Goal: Transaction & Acquisition: Purchase product/service

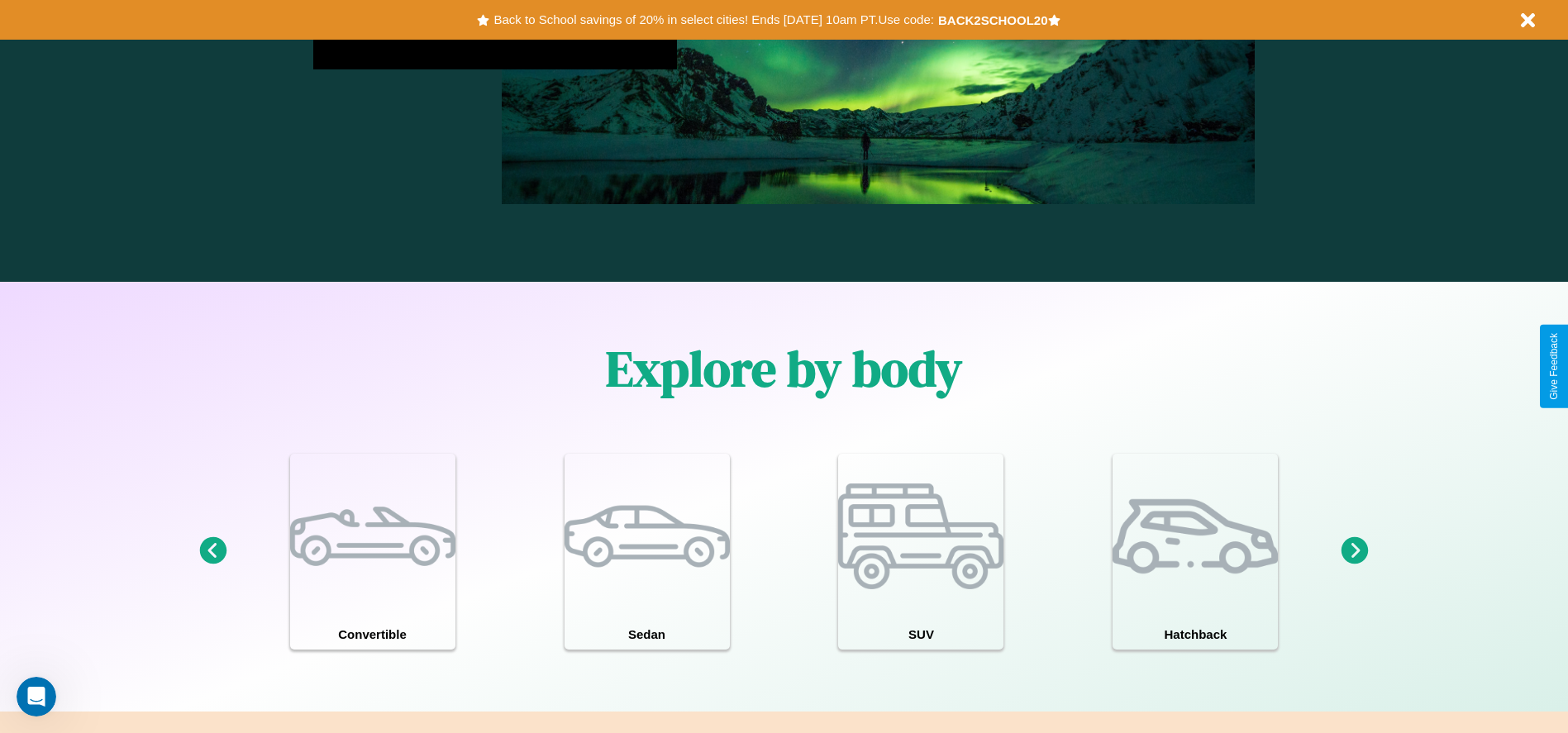
scroll to position [1442, 0]
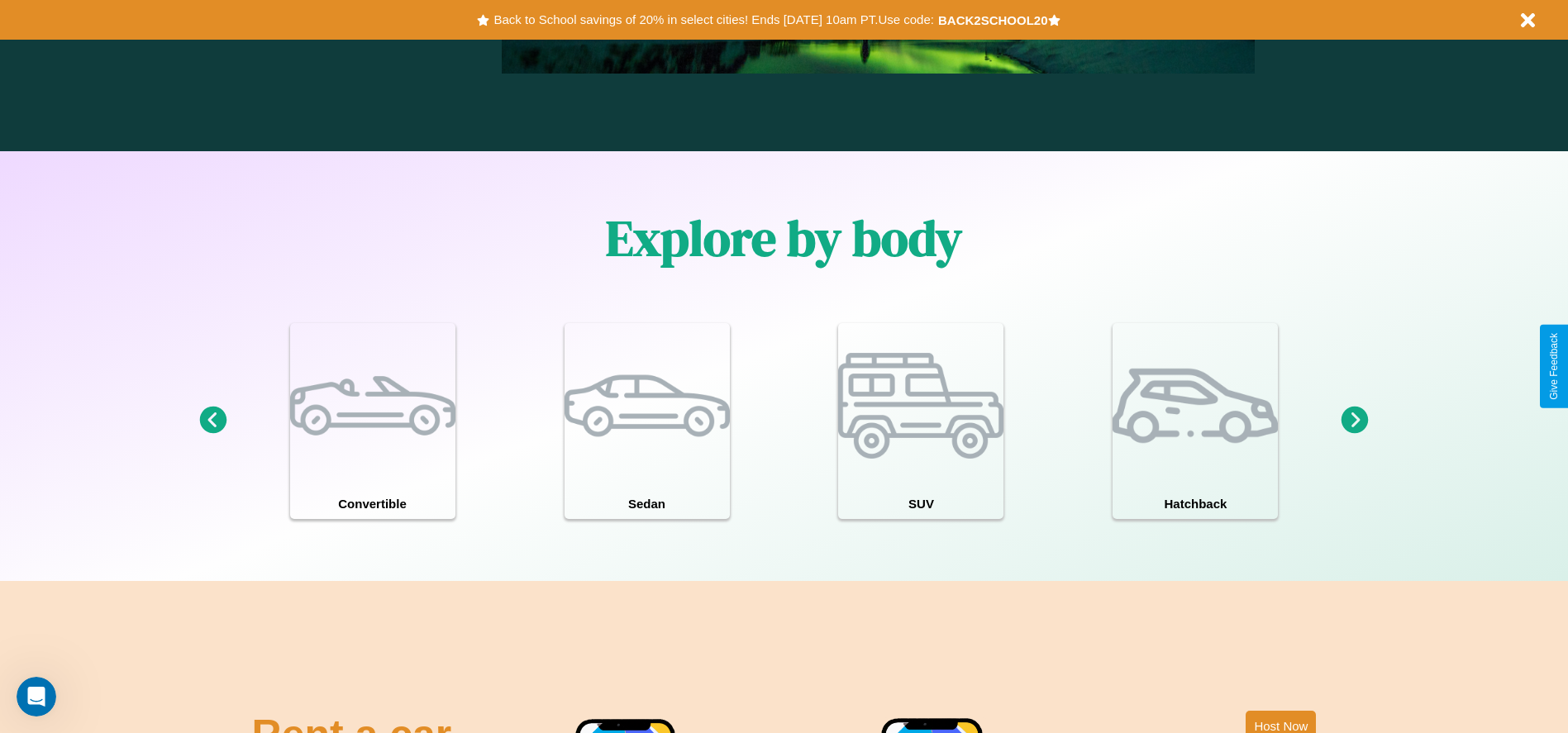
click at [1355, 421] on icon at bounding box center [1355, 421] width 27 height 27
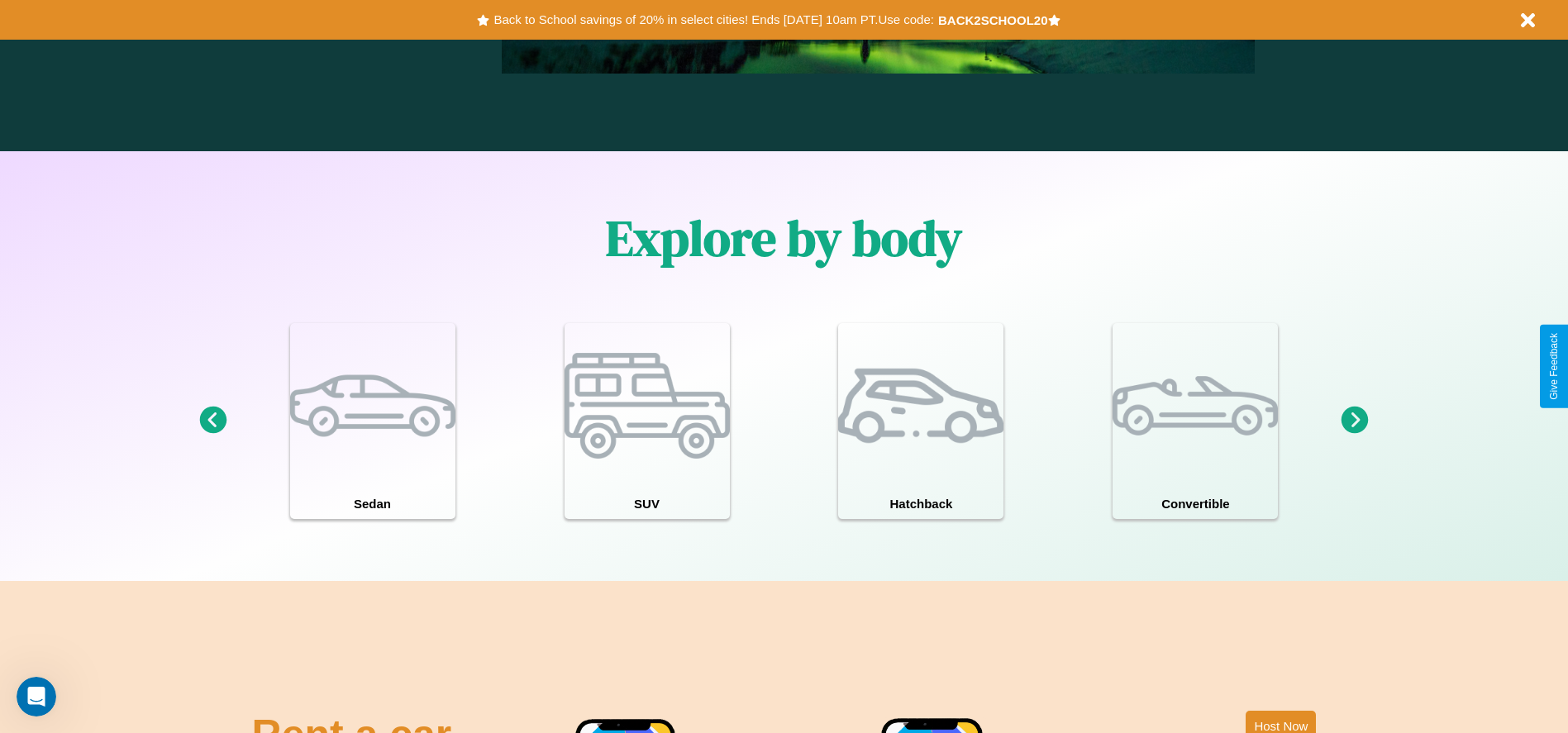
click at [1355, 421] on icon at bounding box center [1355, 421] width 27 height 27
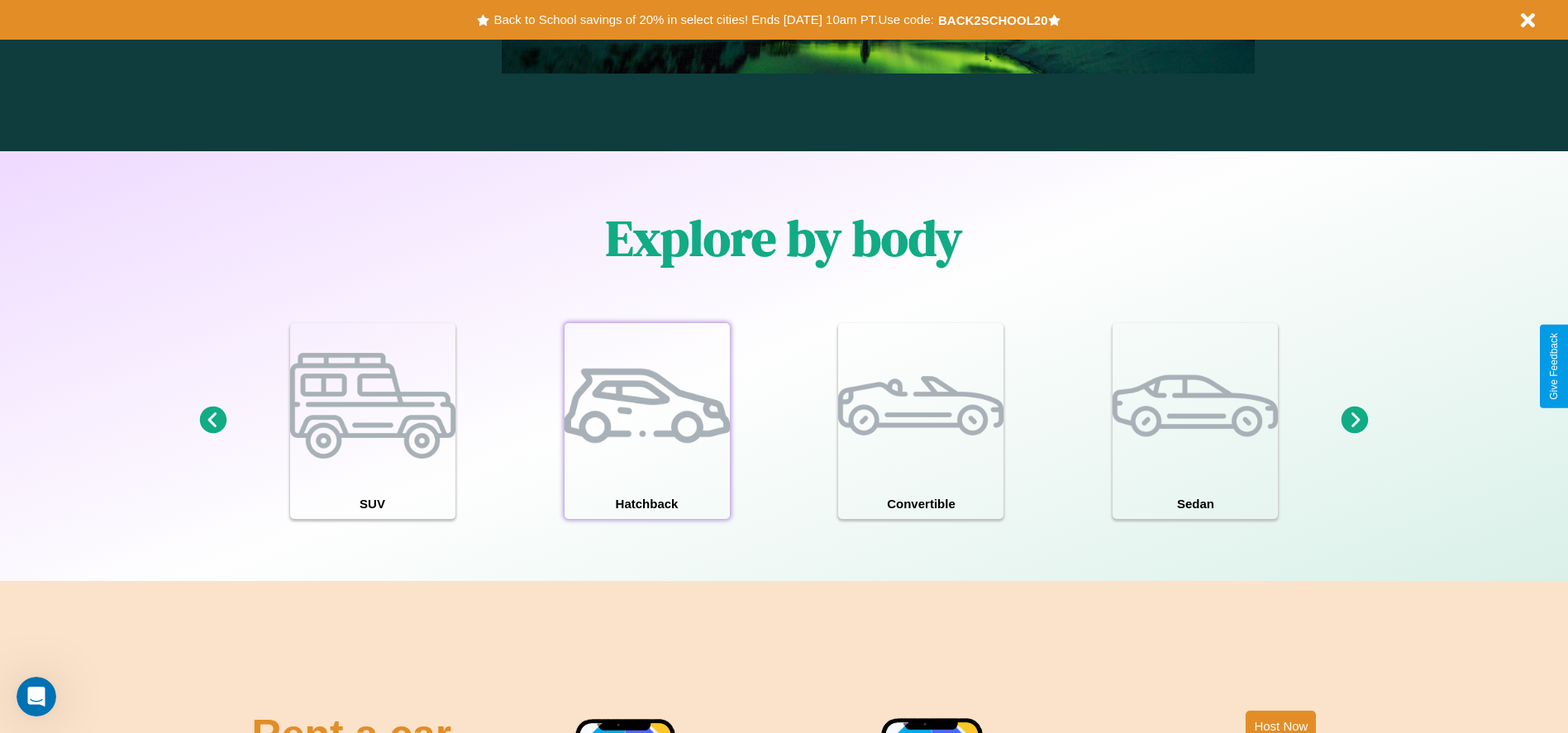
click at [647, 421] on div at bounding box center [647, 406] width 165 height 165
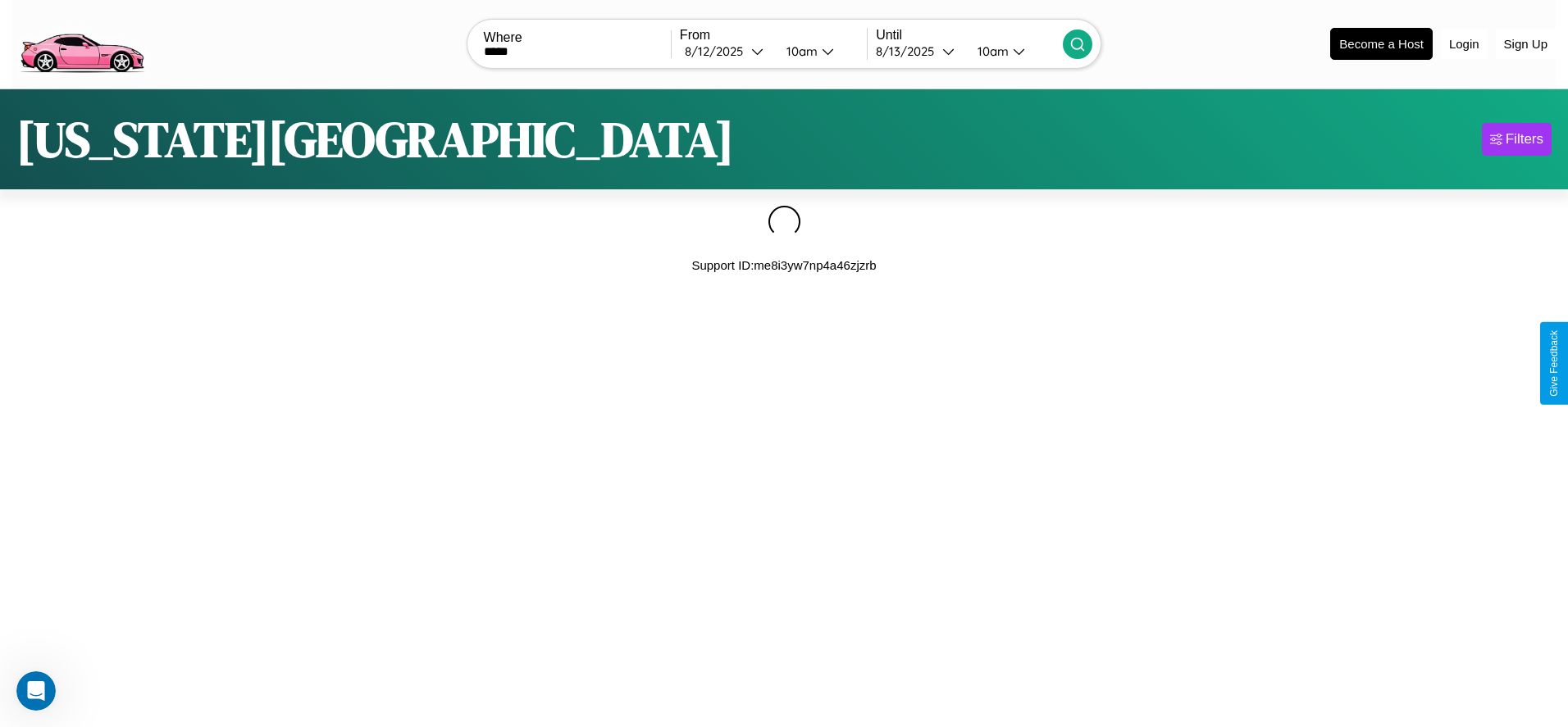
type input "*****"
click at [1078, 43] on icon at bounding box center [1078, 44] width 16 height 16
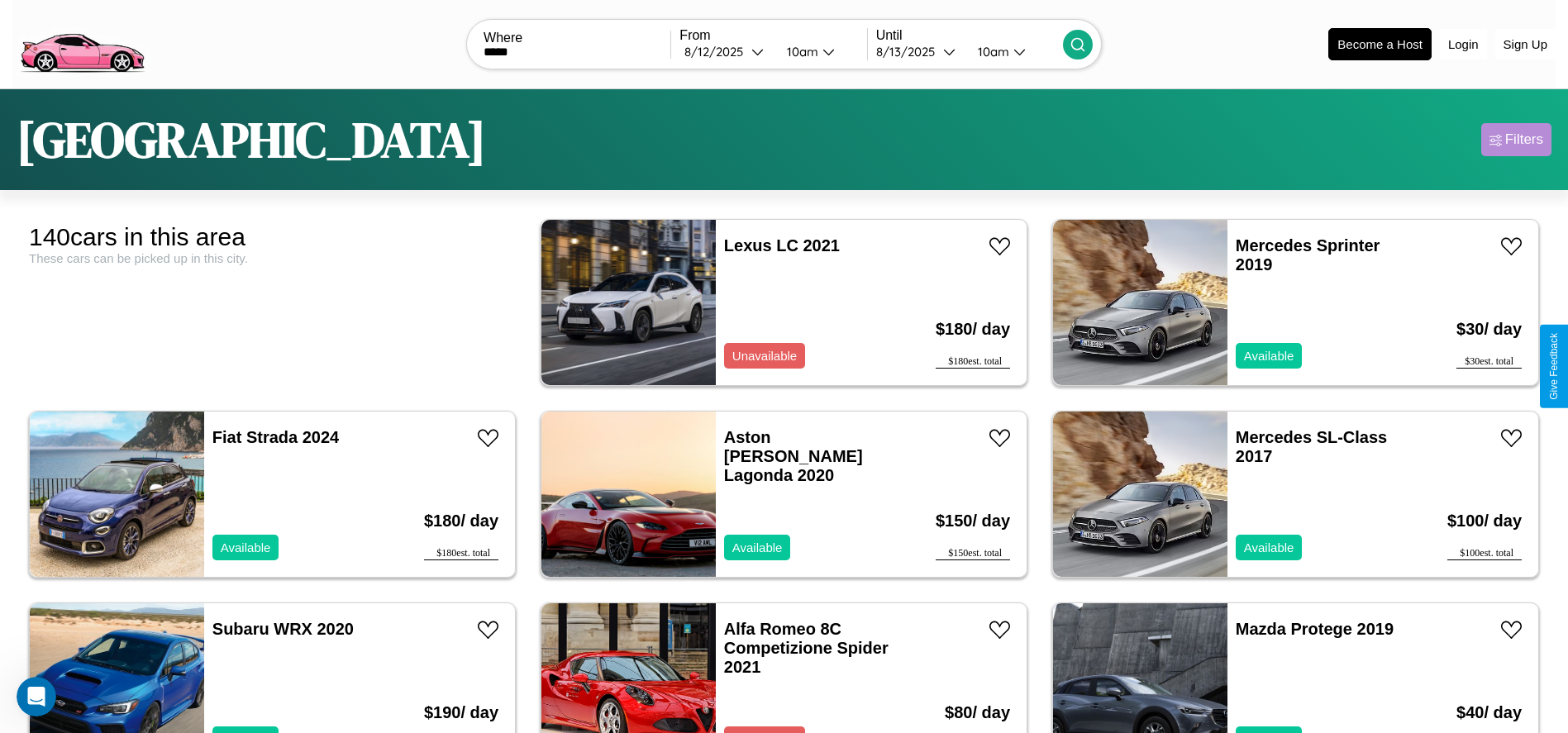
click at [1516, 140] on div "Filters" at bounding box center [1524, 140] width 38 height 16
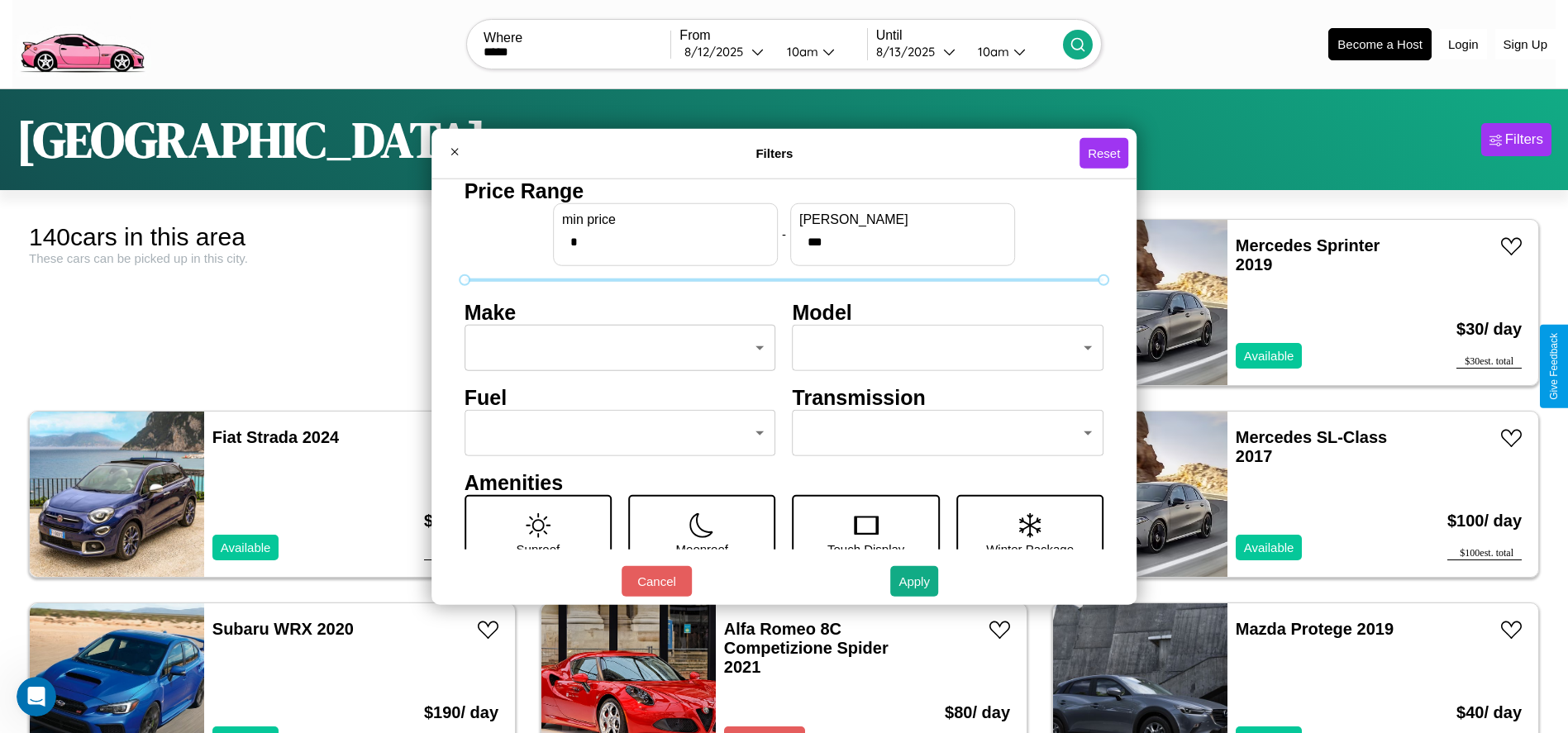
click at [615, 348] on body "CarGo Where ***** From 8 / 12 / 2025 10am Until 8 / 13 / 2025 10am Become a Hos…" at bounding box center [784, 418] width 1568 height 836
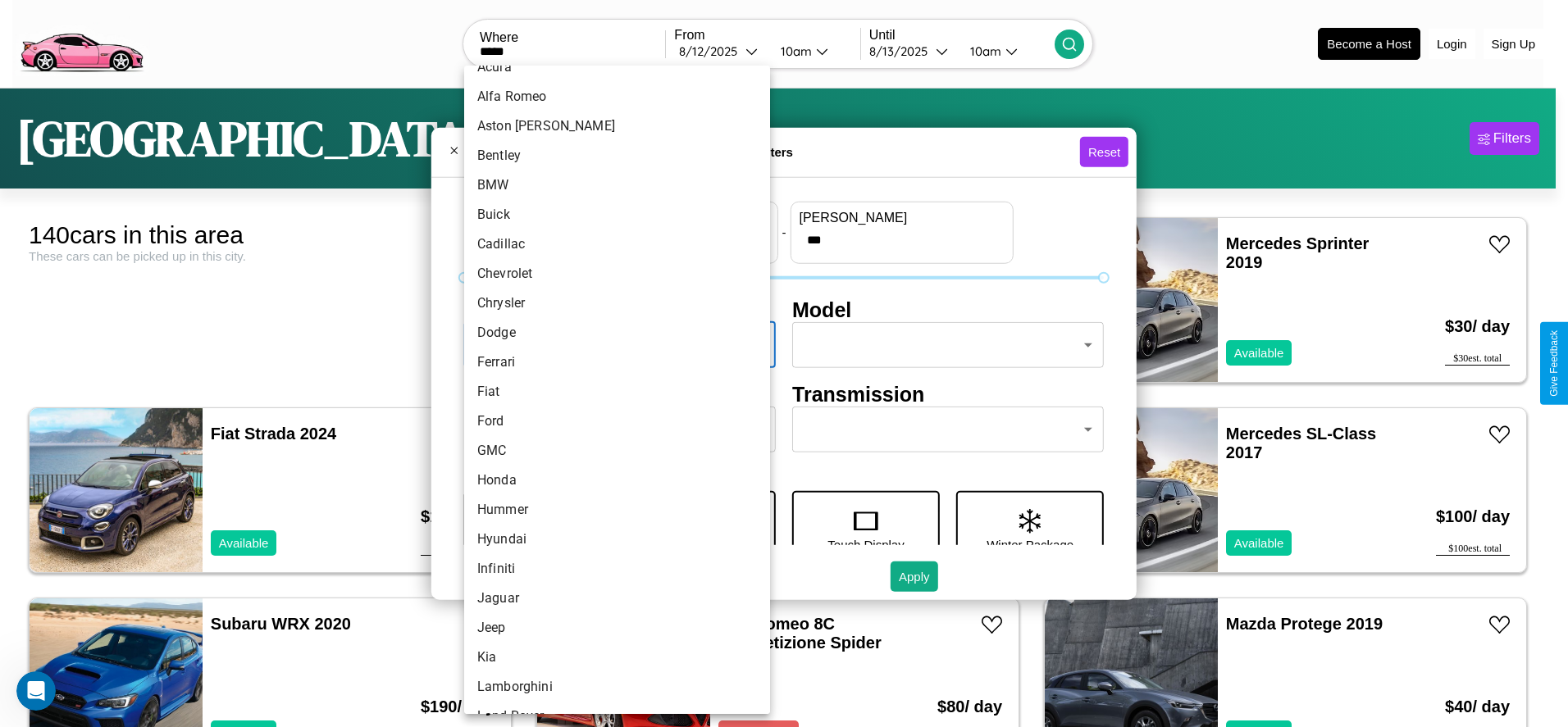
scroll to position [141, 0]
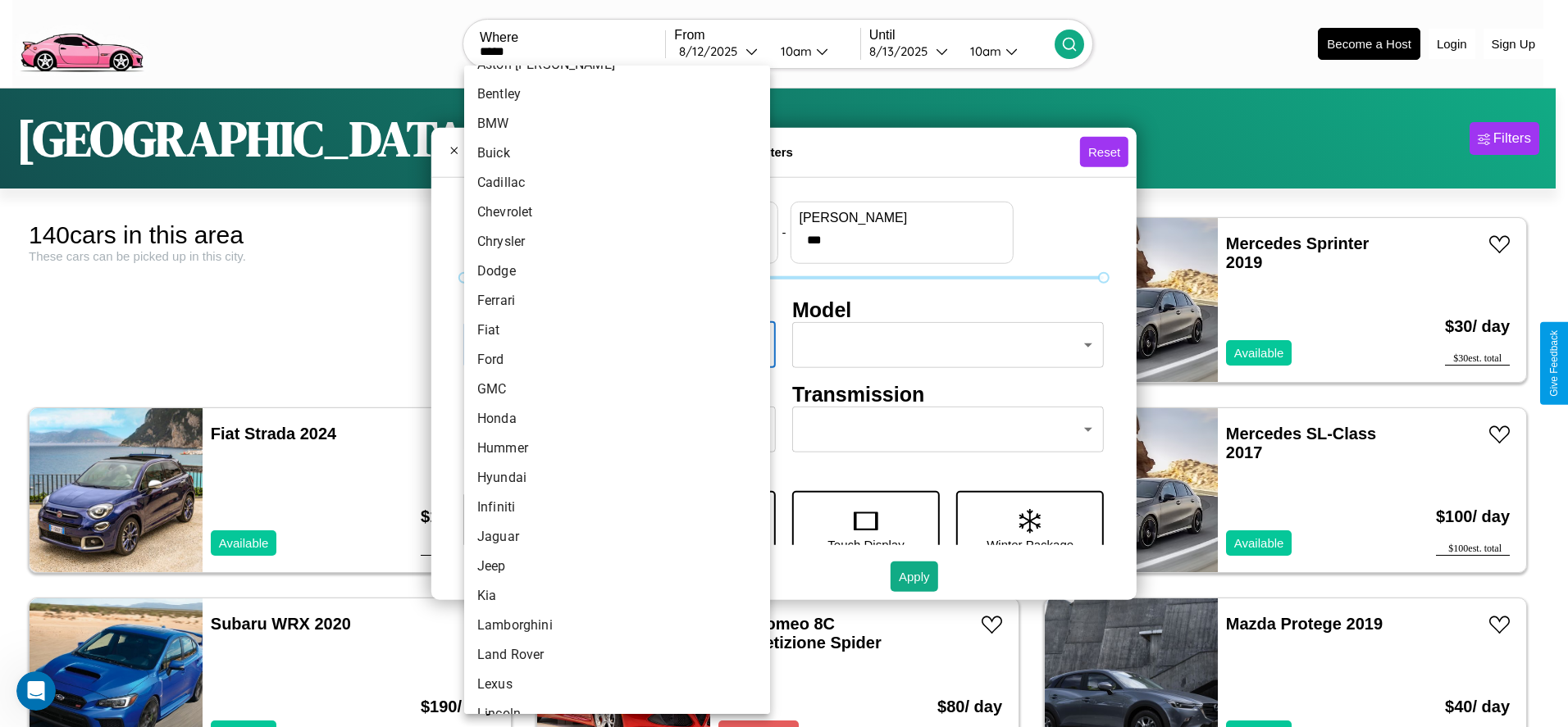
click at [611, 389] on li "GMC" at bounding box center [616, 389] width 305 height 30
type input "***"
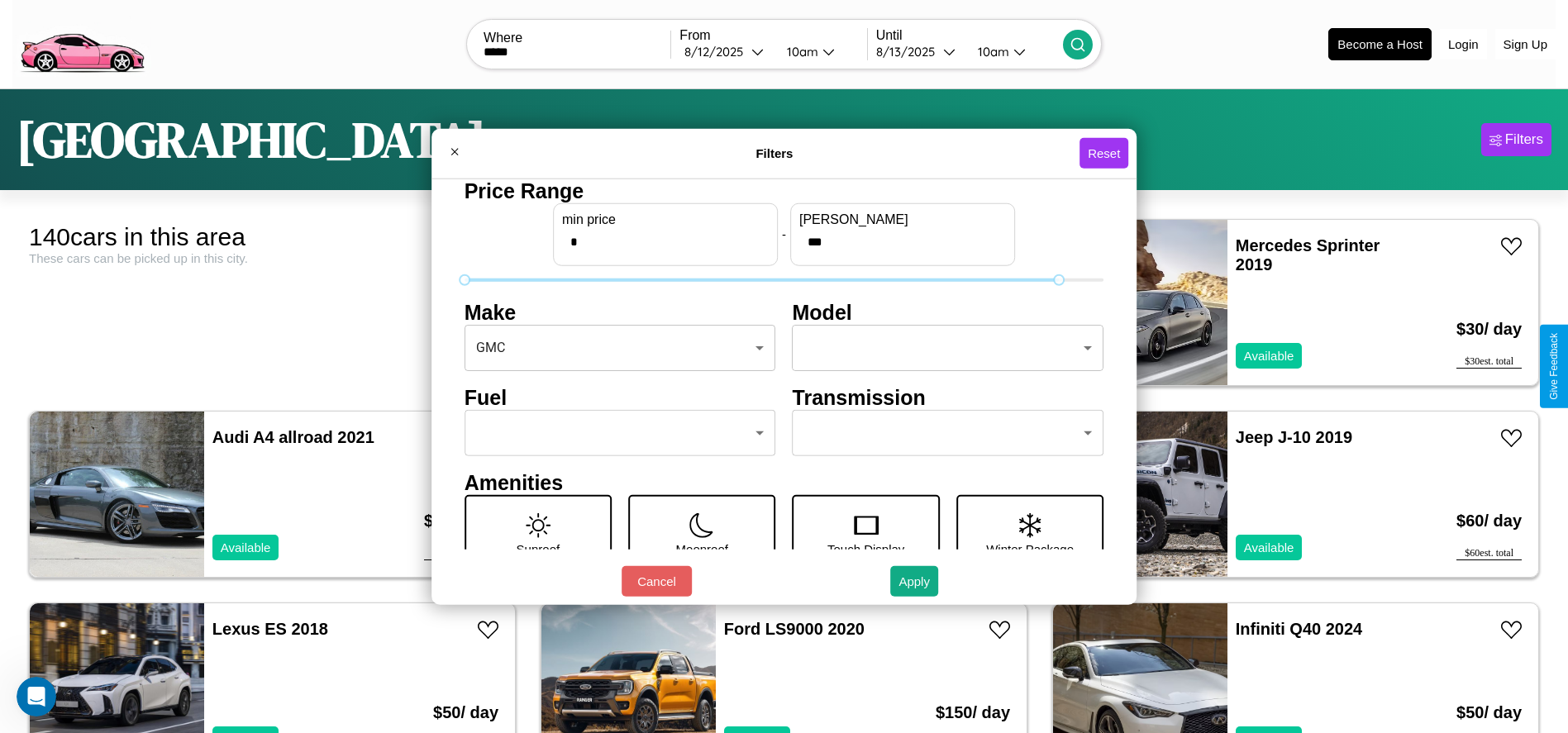
type input "***"
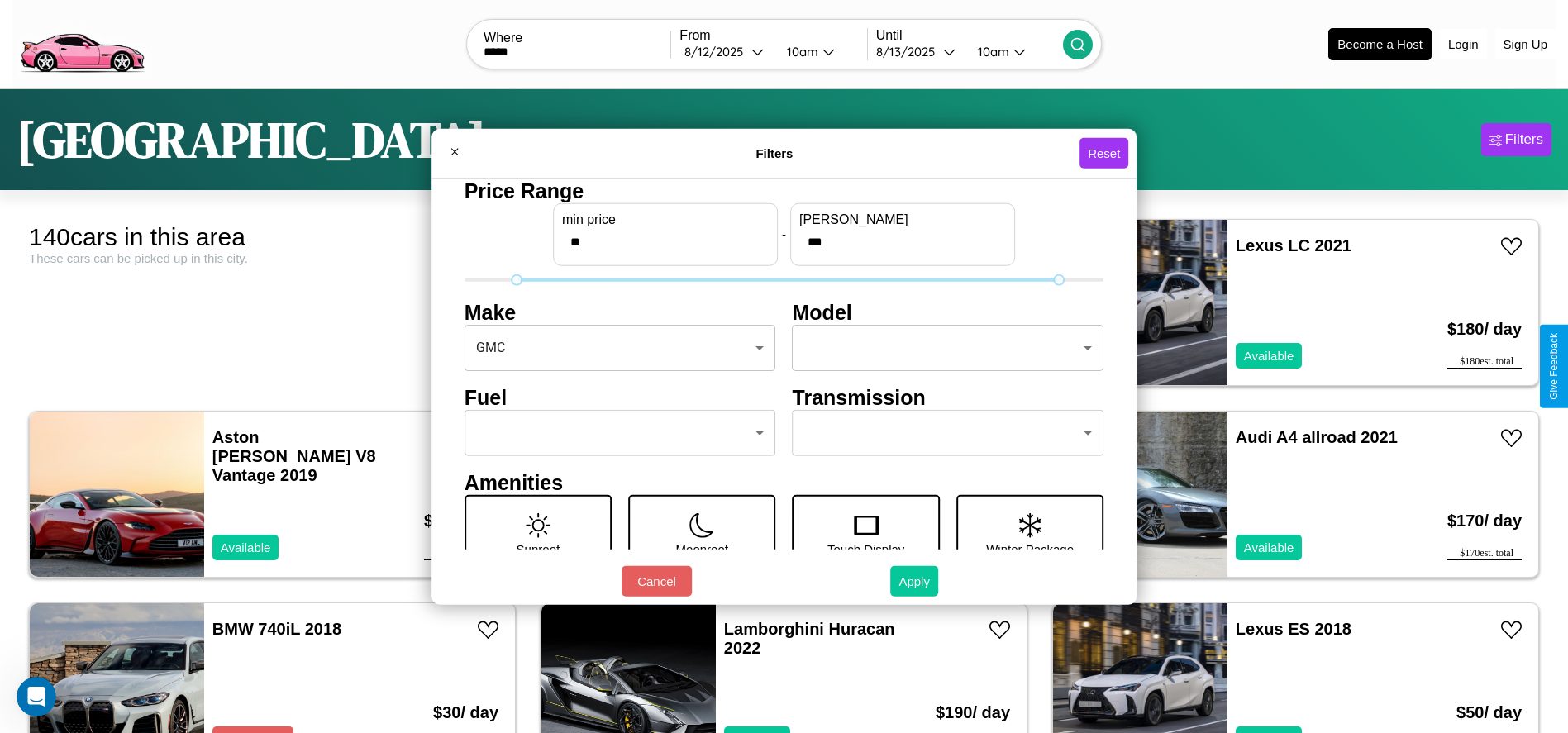
type input "**"
click at [915, 581] on button "Apply" at bounding box center [914, 581] width 48 height 31
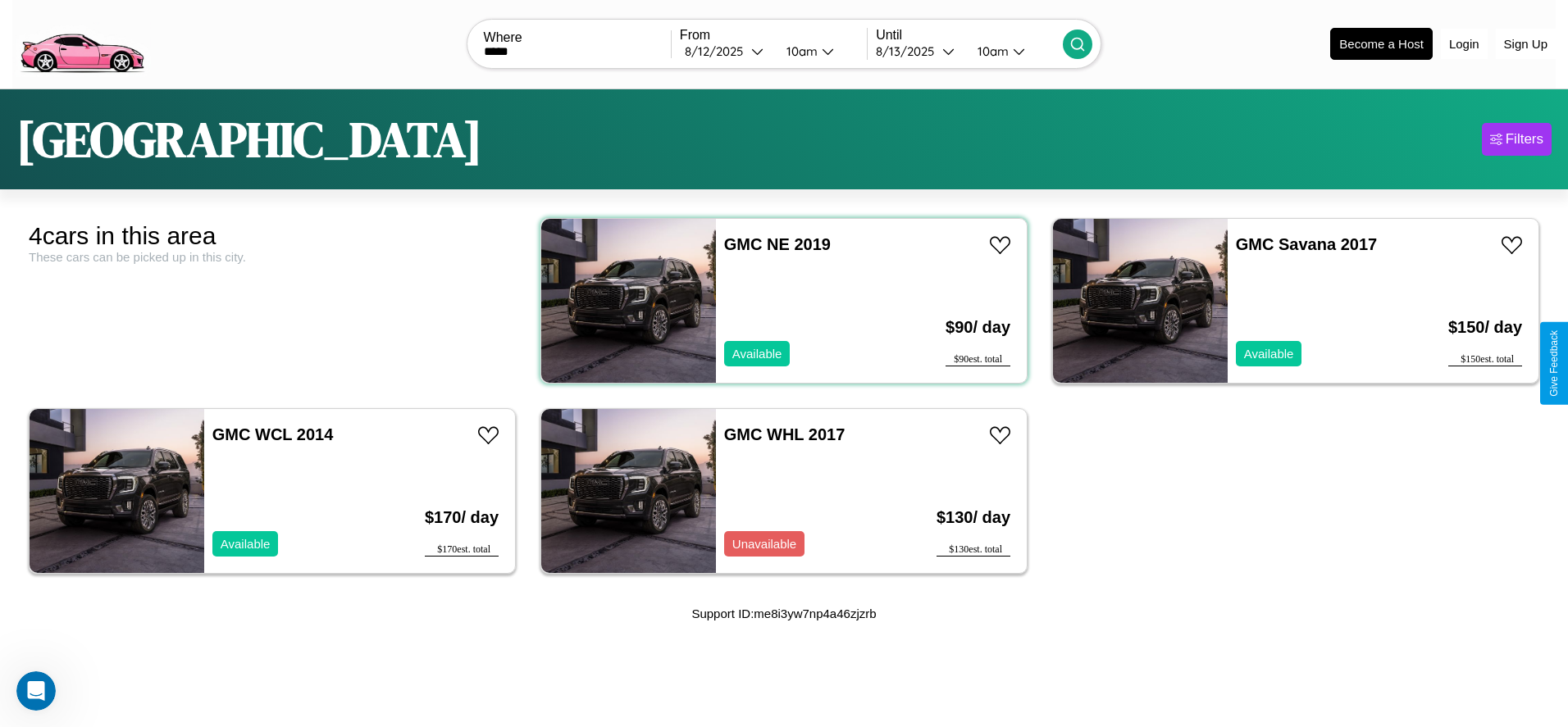
click at [778, 300] on div "GMC NE 2019 Available" at bounding box center [811, 301] width 191 height 164
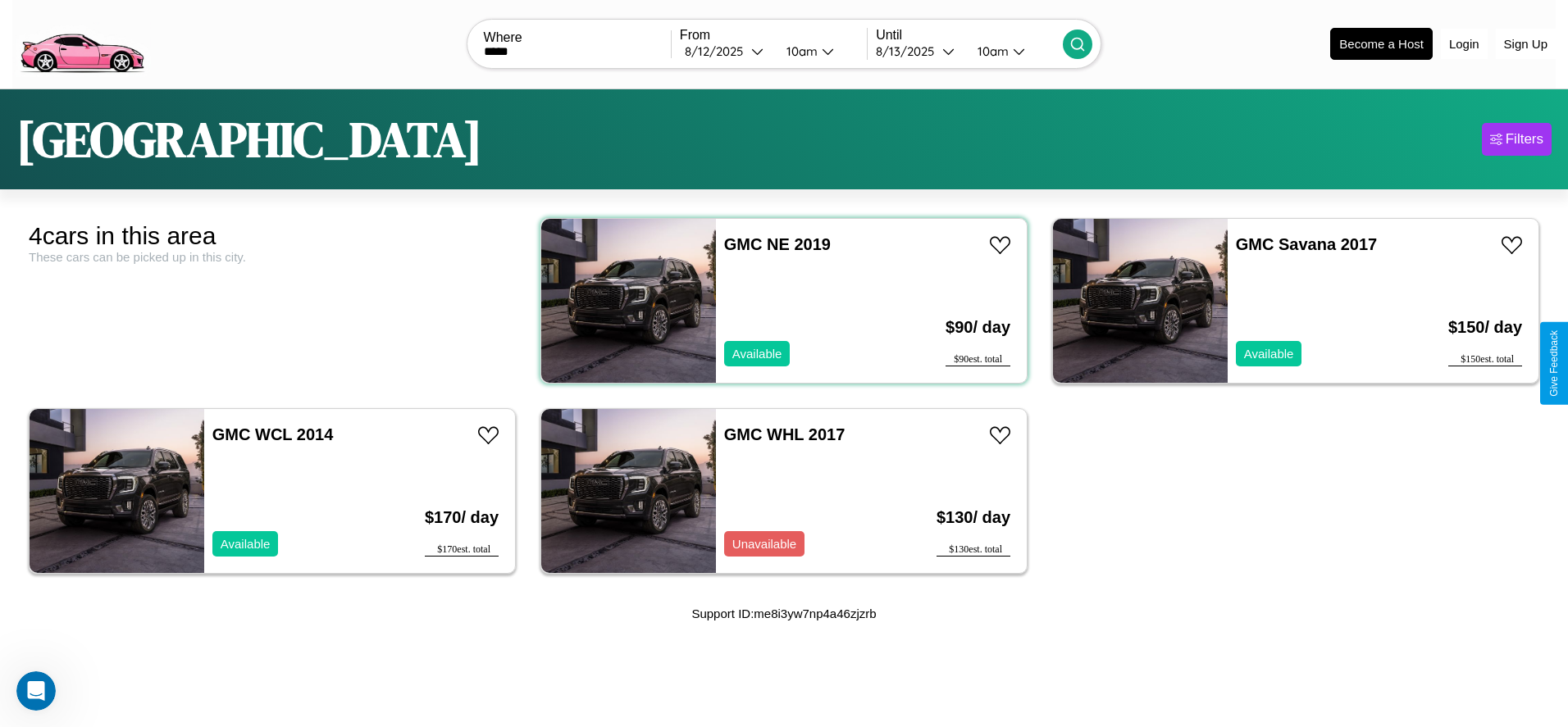
click at [778, 300] on div "GMC NE 2019 Available" at bounding box center [811, 301] width 191 height 164
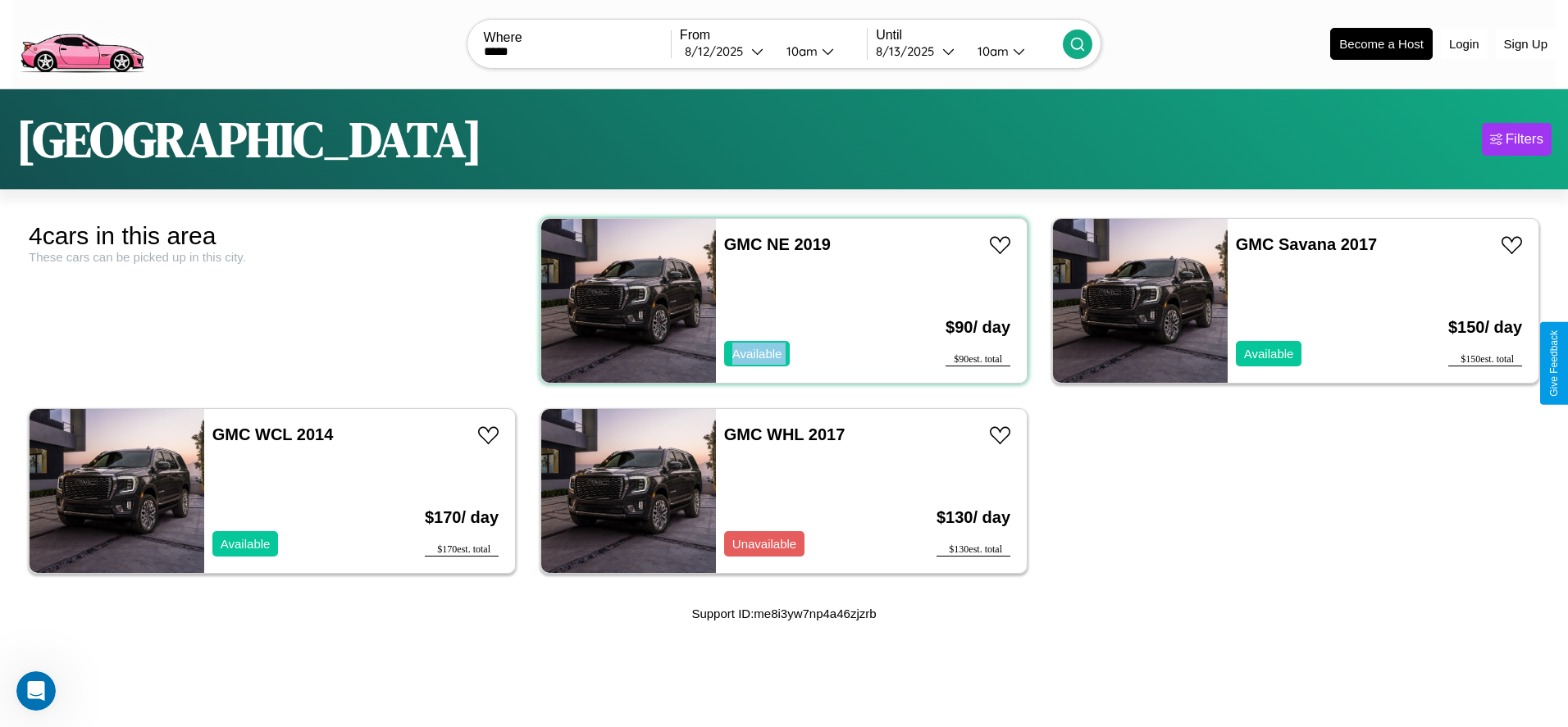
click at [778, 300] on div "GMC NE 2019 Available" at bounding box center [811, 301] width 191 height 164
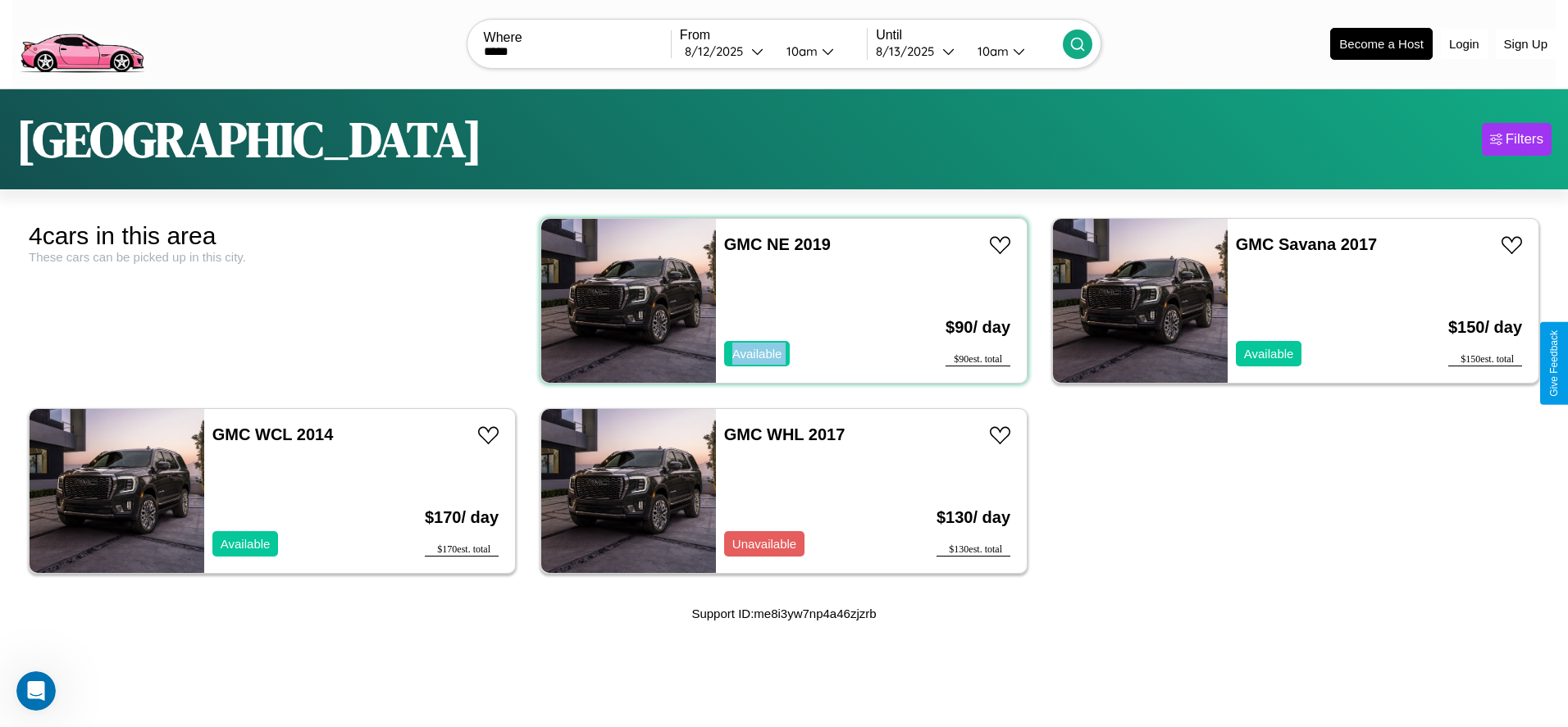
click at [778, 300] on div "GMC NE 2019 Available" at bounding box center [811, 301] width 191 height 164
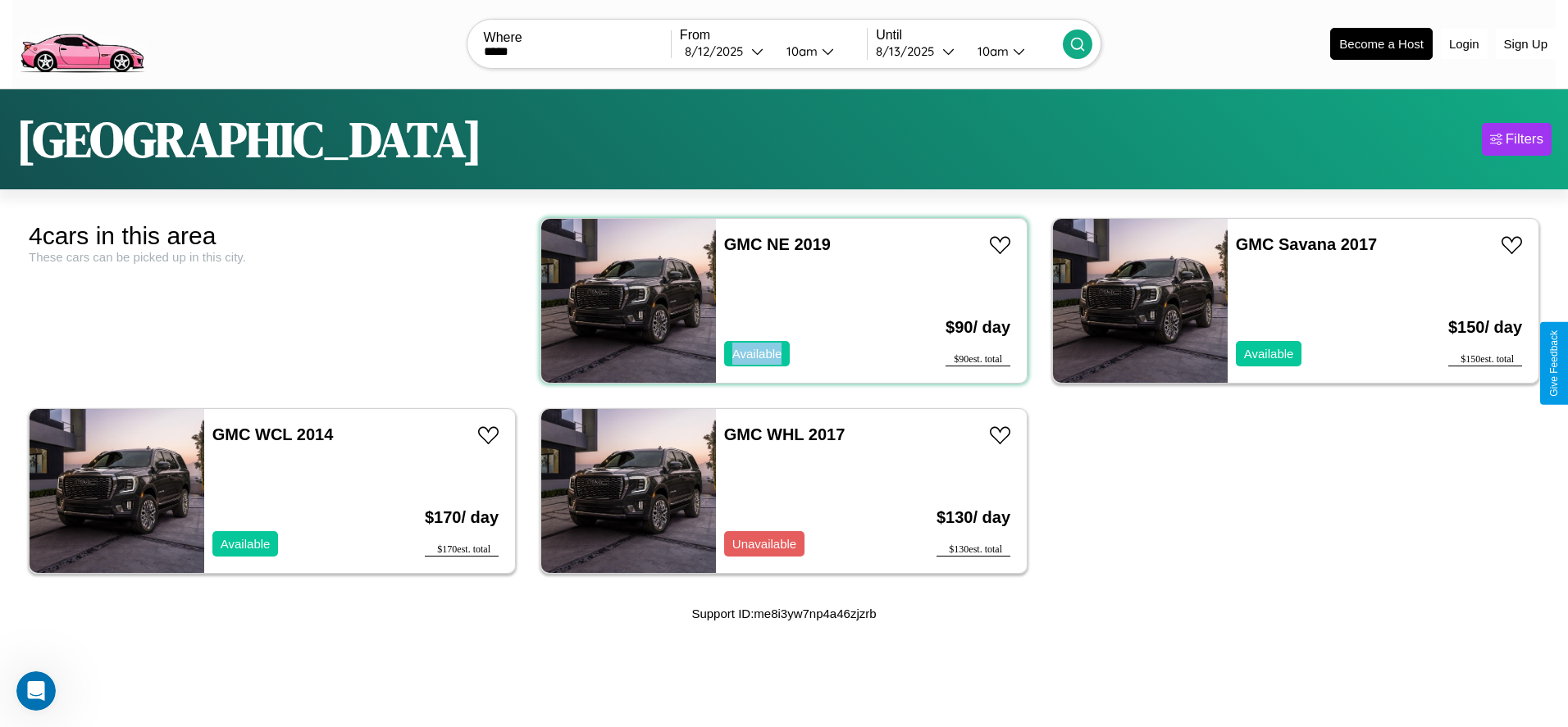
click at [778, 300] on div "GMC NE 2019 Available" at bounding box center [811, 301] width 191 height 164
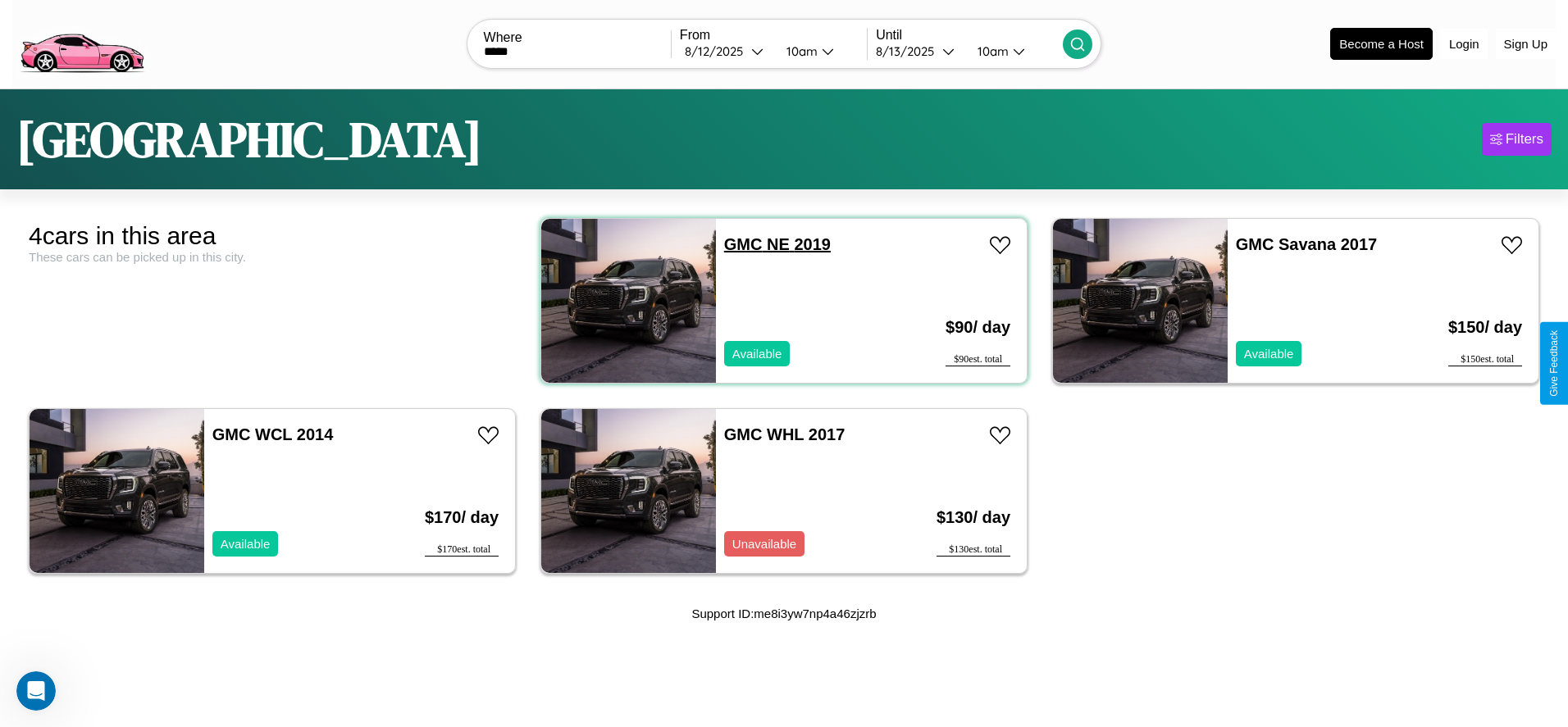
click at [737, 243] on link "GMC NE 2019" at bounding box center [777, 244] width 106 height 18
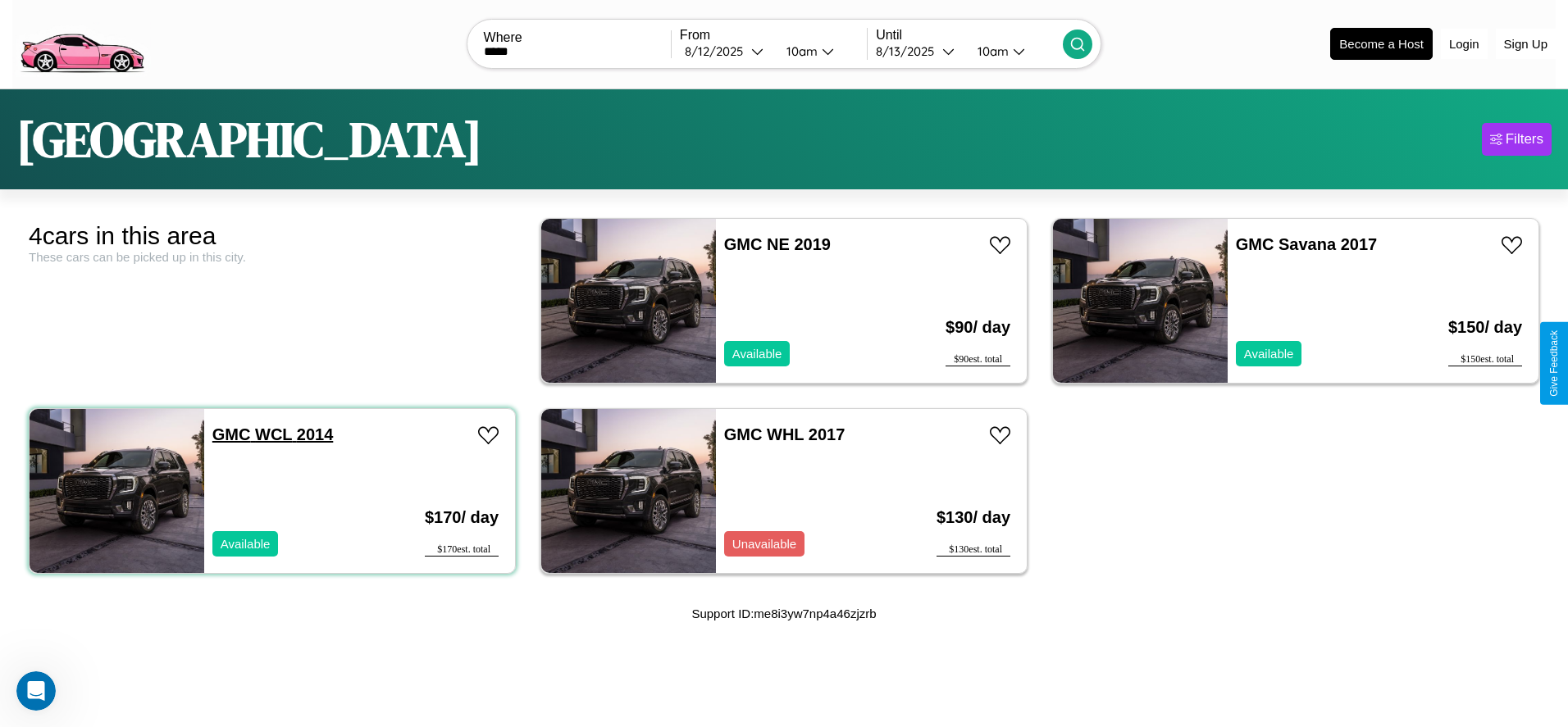
click at [230, 433] on link "GMC WCL 2014" at bounding box center [273, 434] width 121 height 18
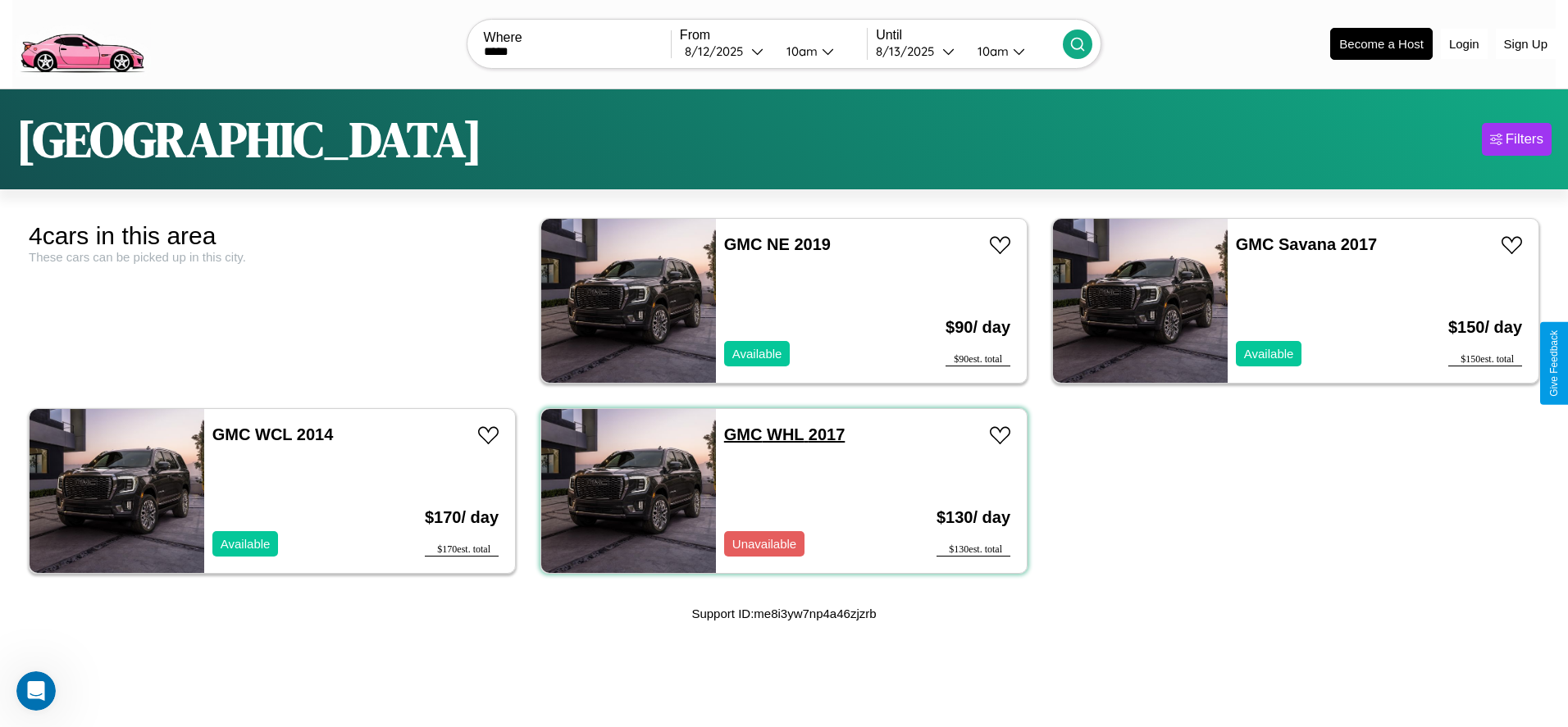
click at [737, 433] on link "GMC WHL 2017" at bounding box center [784, 434] width 121 height 18
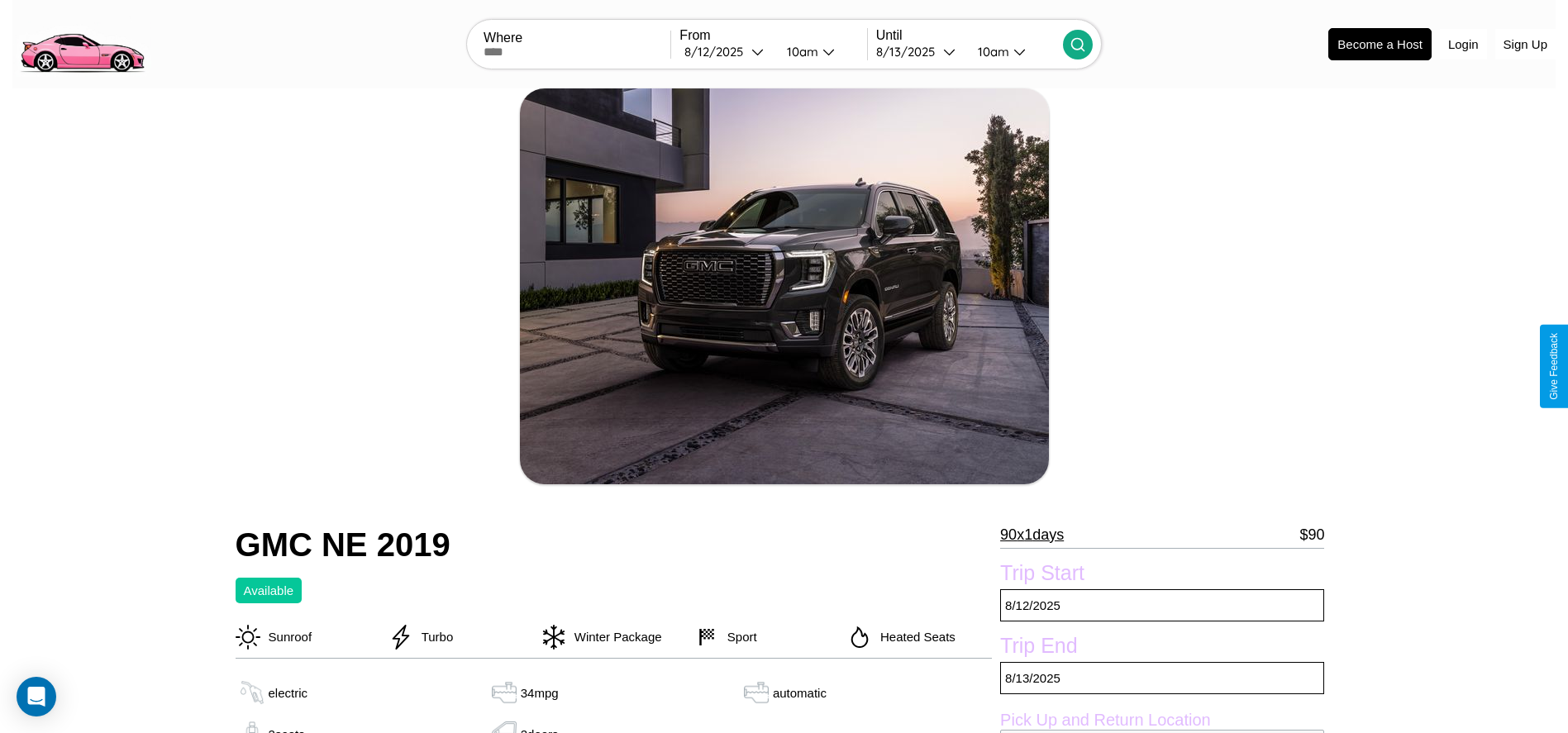
scroll to position [660, 0]
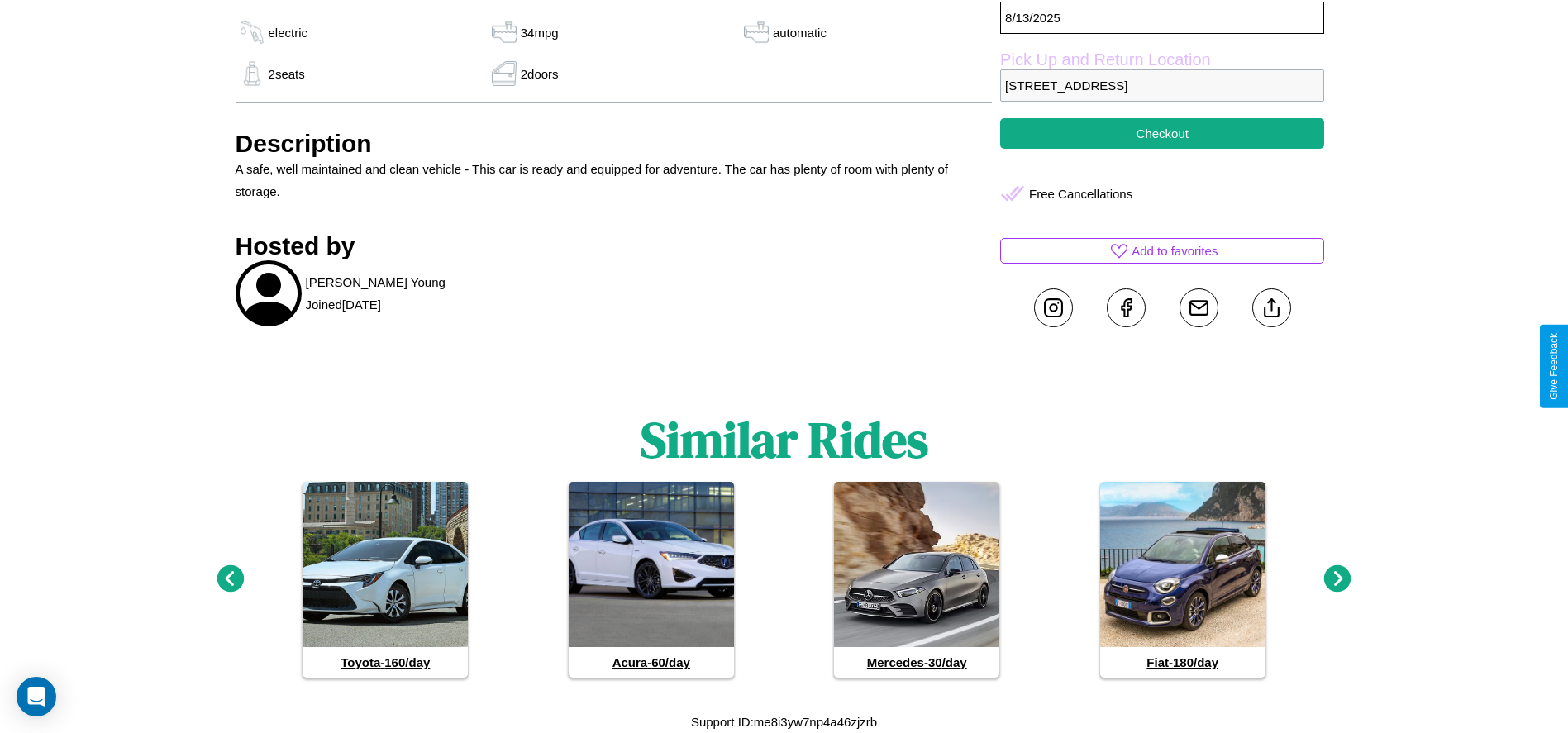
click at [230, 579] on icon at bounding box center [230, 579] width 27 height 27
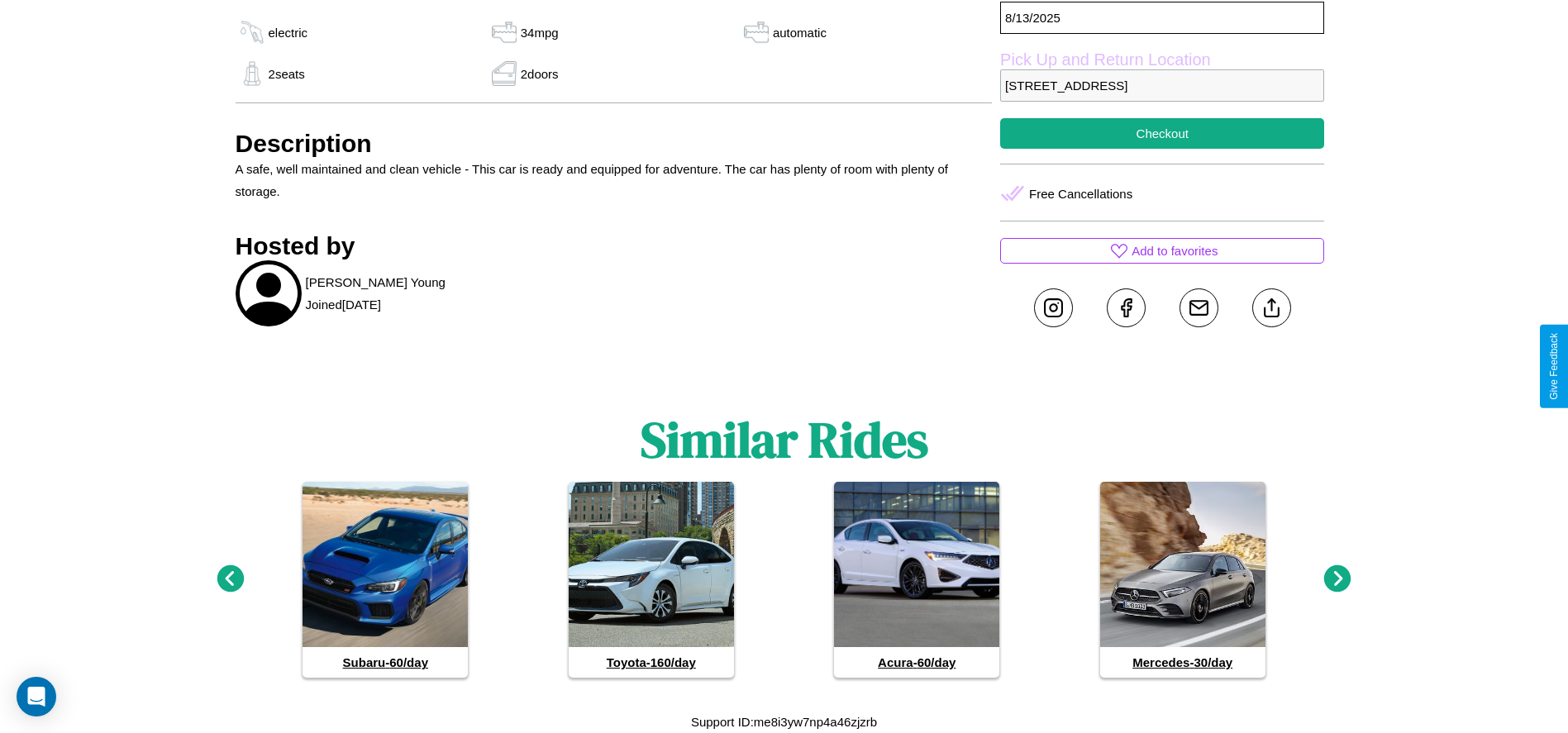
click at [230, 579] on icon at bounding box center [230, 579] width 27 height 27
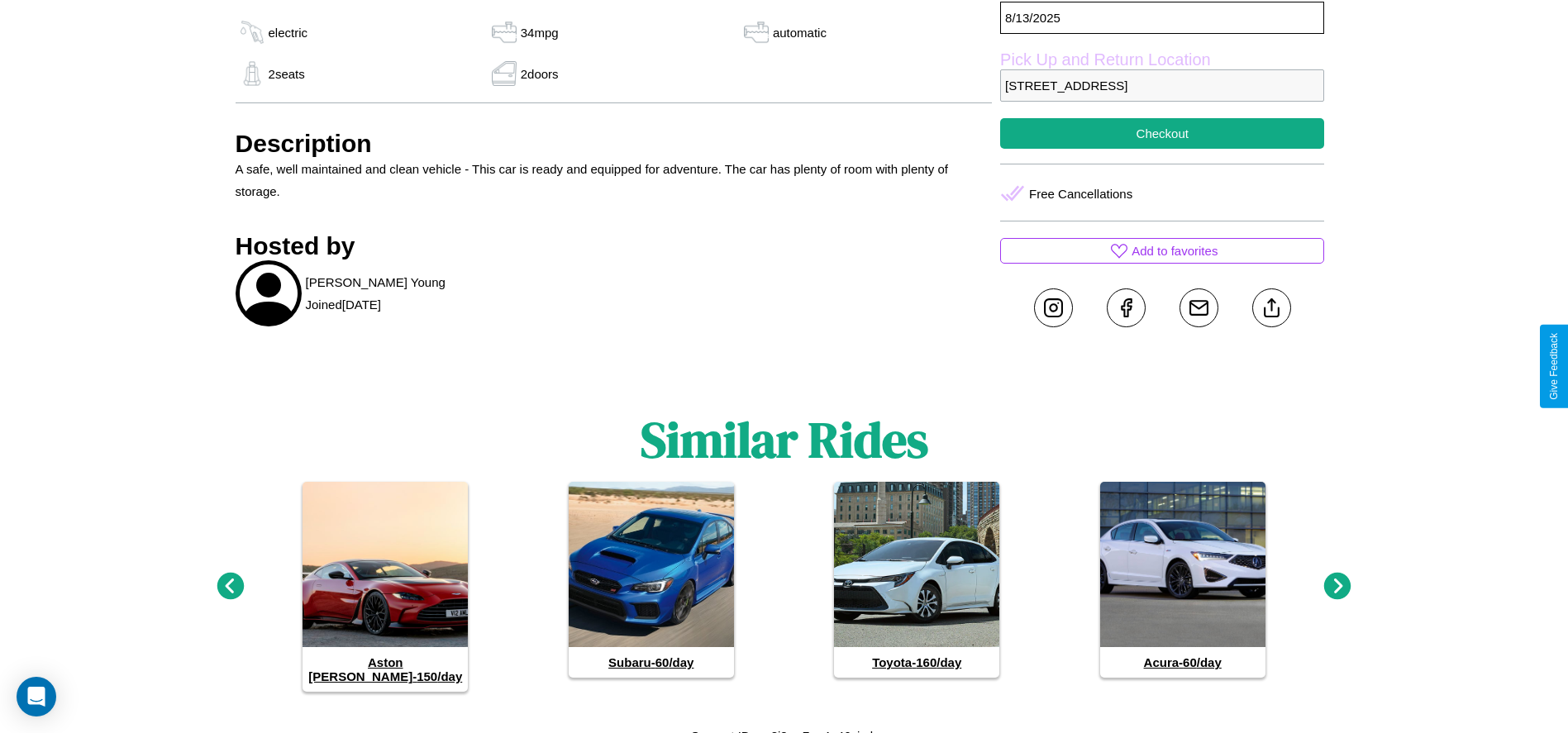
click at [1337, 579] on icon at bounding box center [1338, 587] width 27 height 27
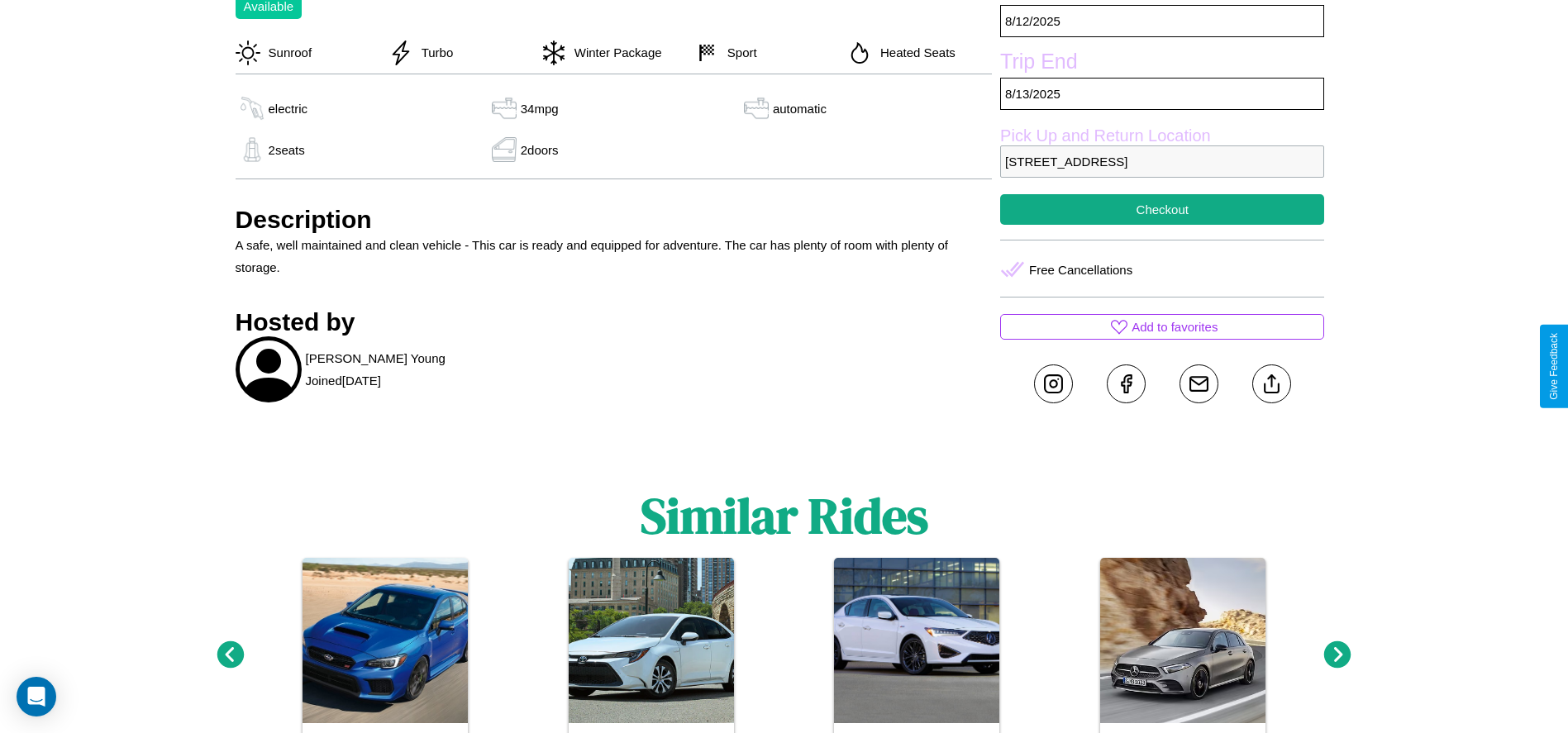
scroll to position [545, 0]
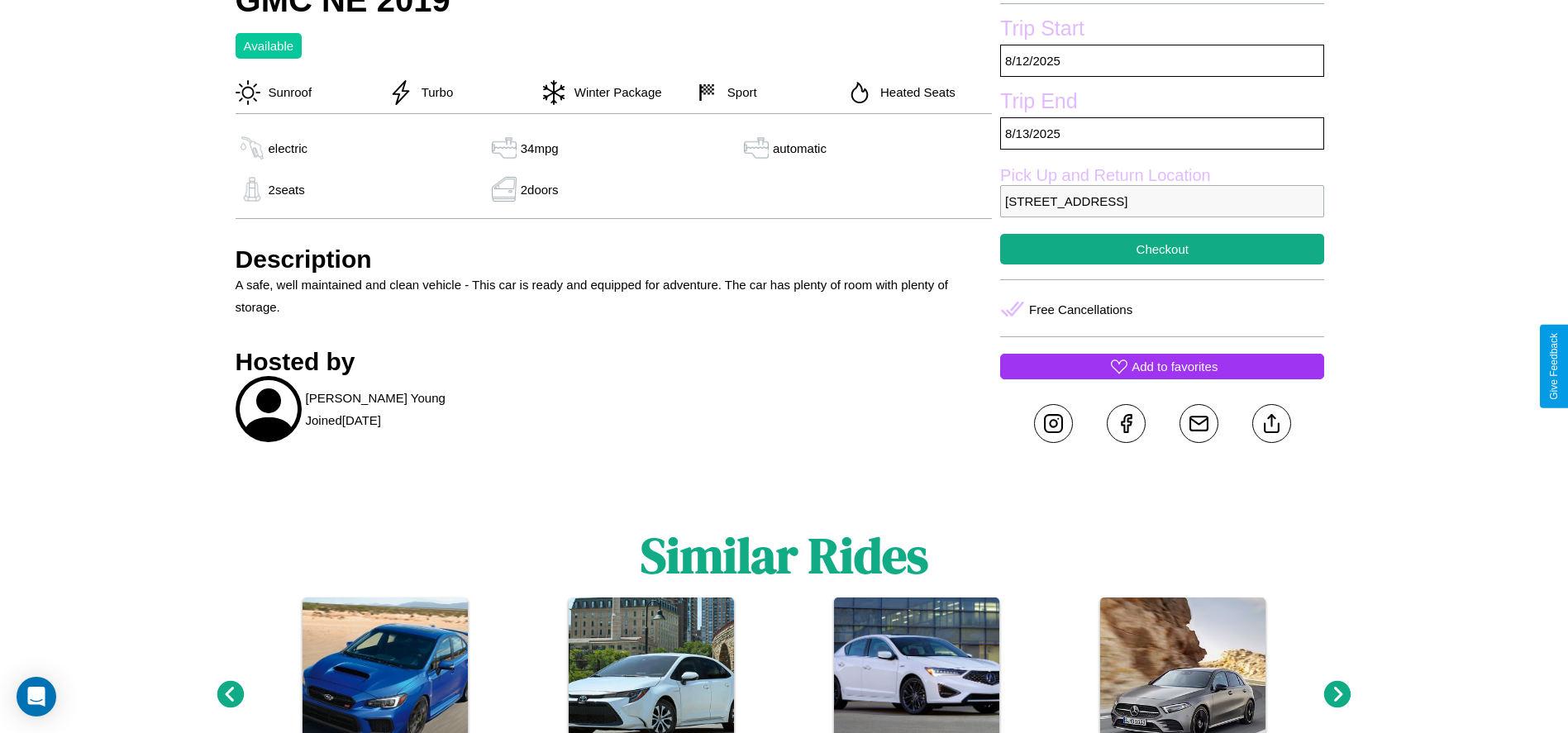
click at [1162, 366] on p "Add to favorites" at bounding box center [1175, 366] width 86 height 23
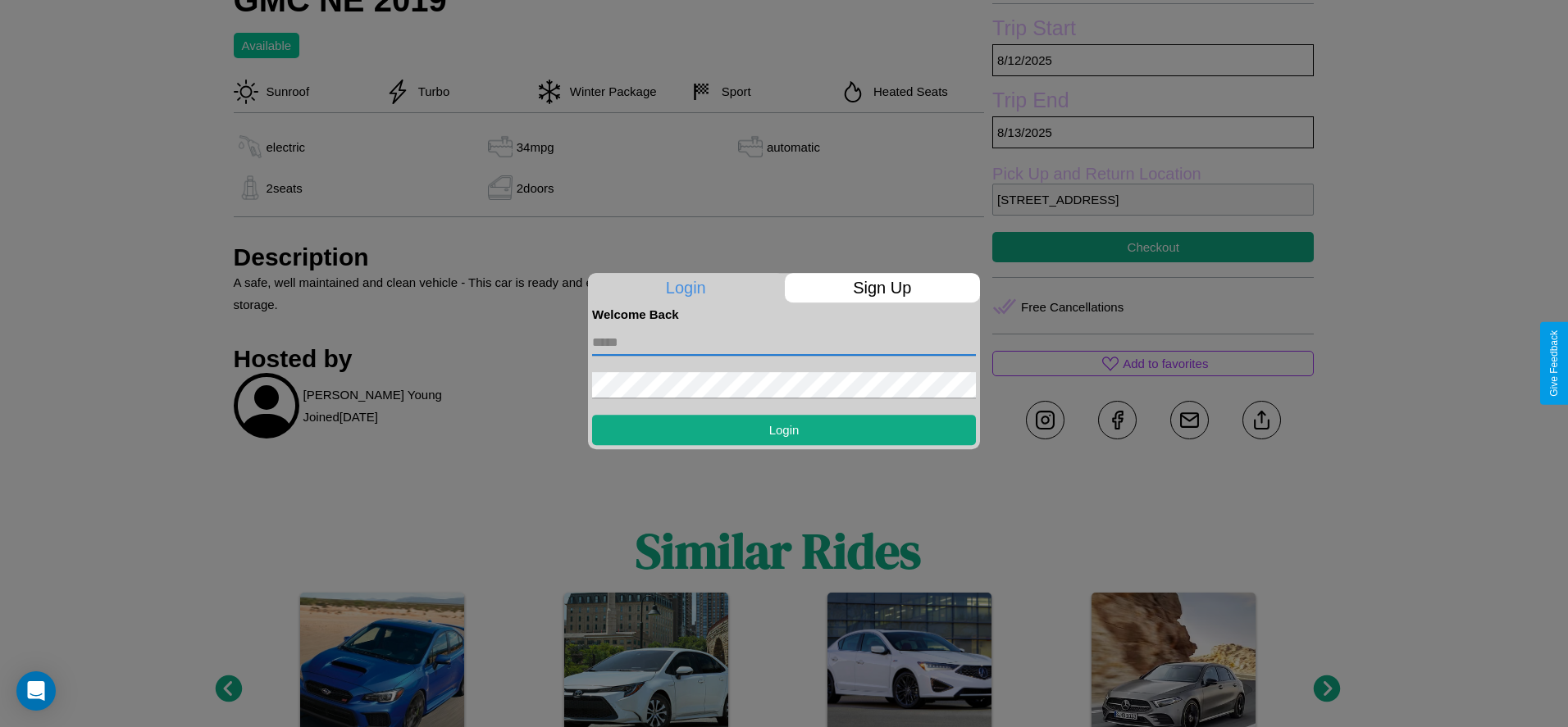
click at [784, 341] on input "text" at bounding box center [784, 342] width 384 height 26
type input "**********"
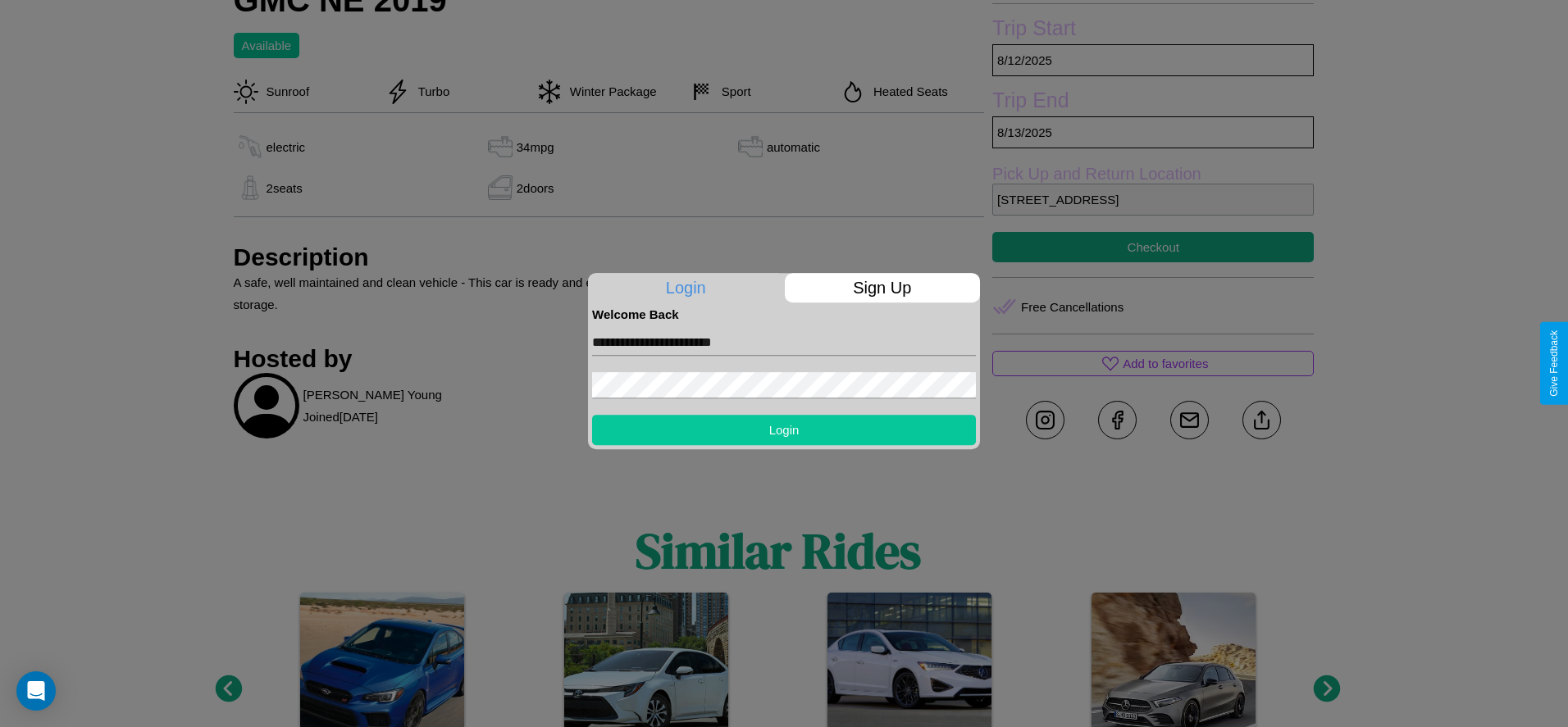
click at [784, 430] on button "Login" at bounding box center [784, 430] width 384 height 31
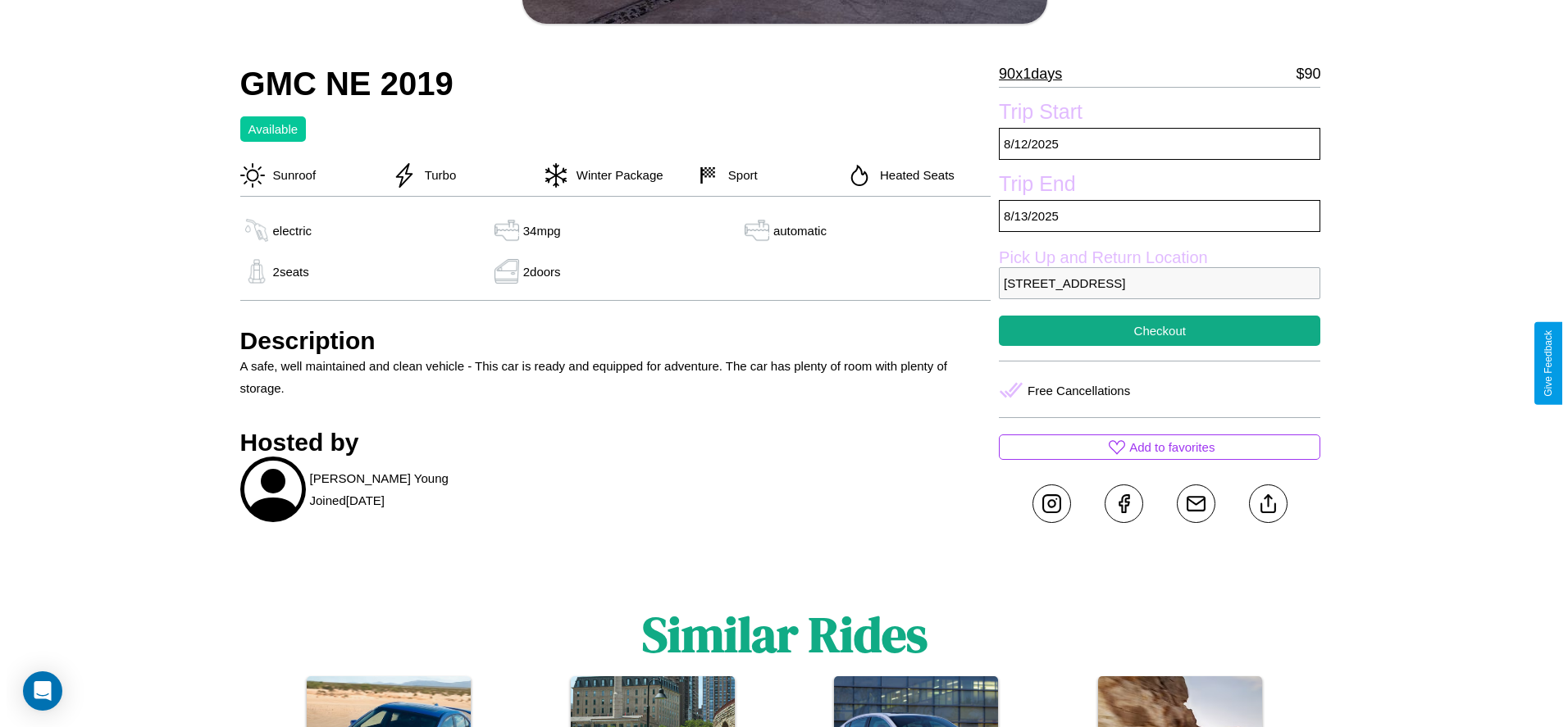
scroll to position [237, 0]
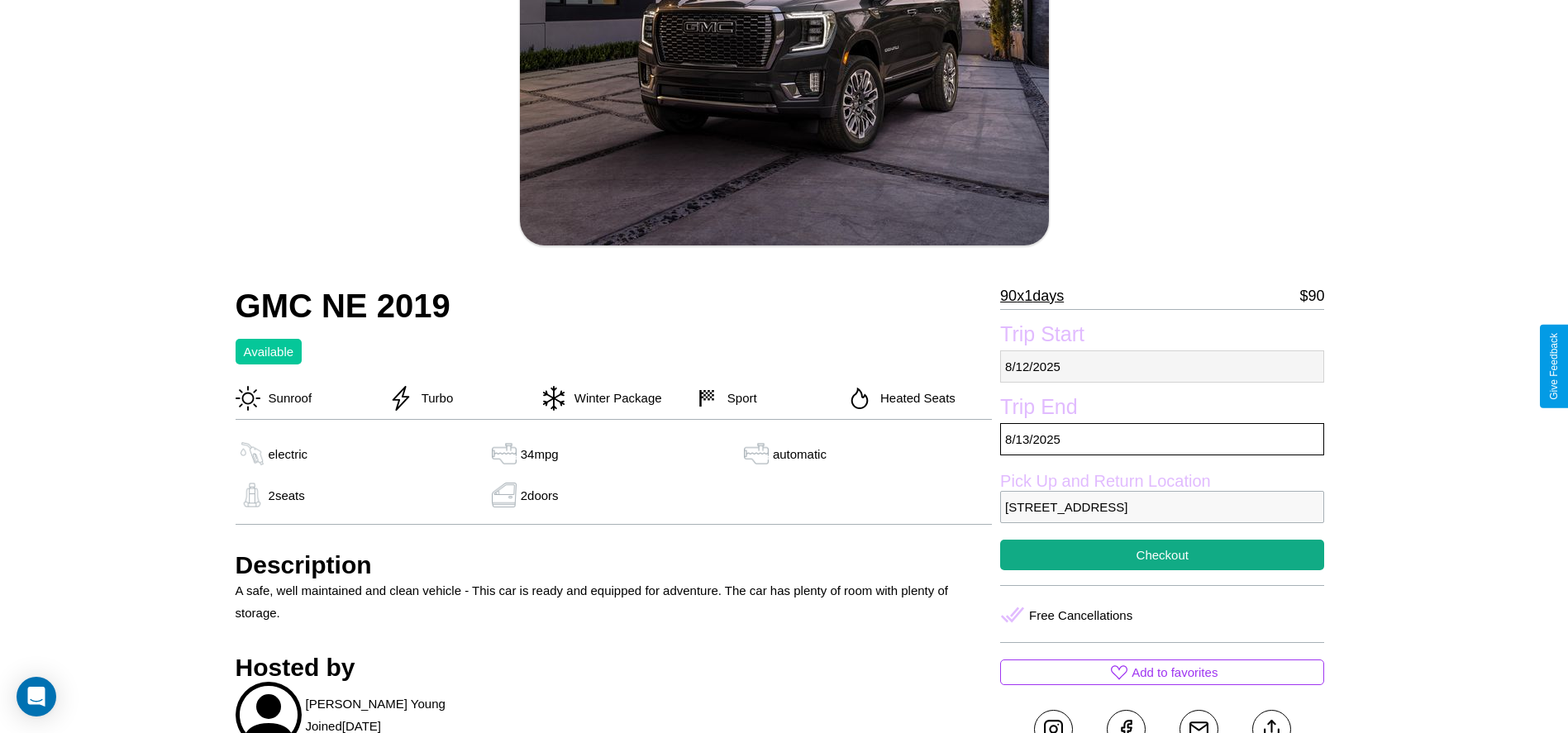
click at [1162, 366] on p "8 / 12 / 2025" at bounding box center [1162, 366] width 324 height 32
select select "*"
select select "****"
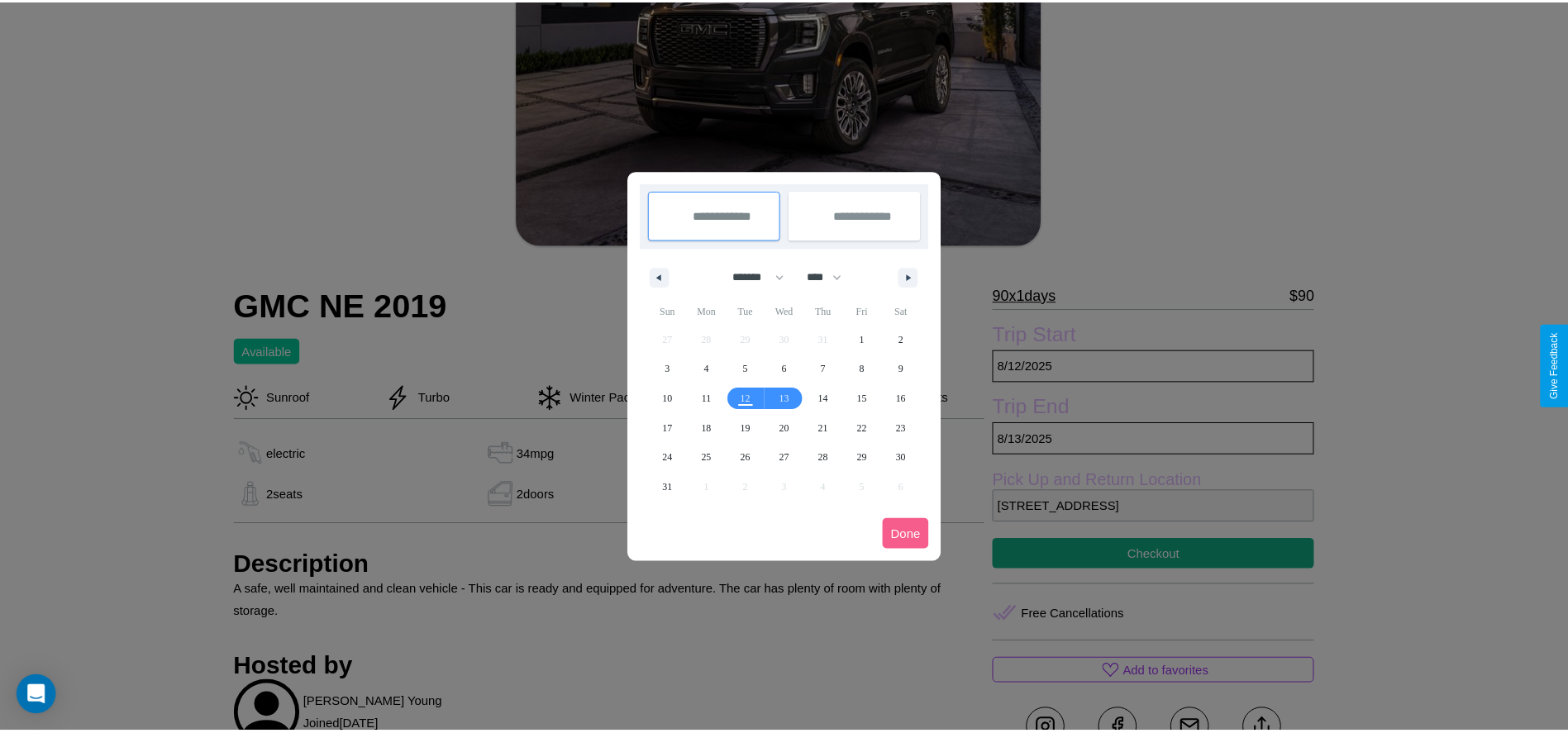
scroll to position [0, 0]
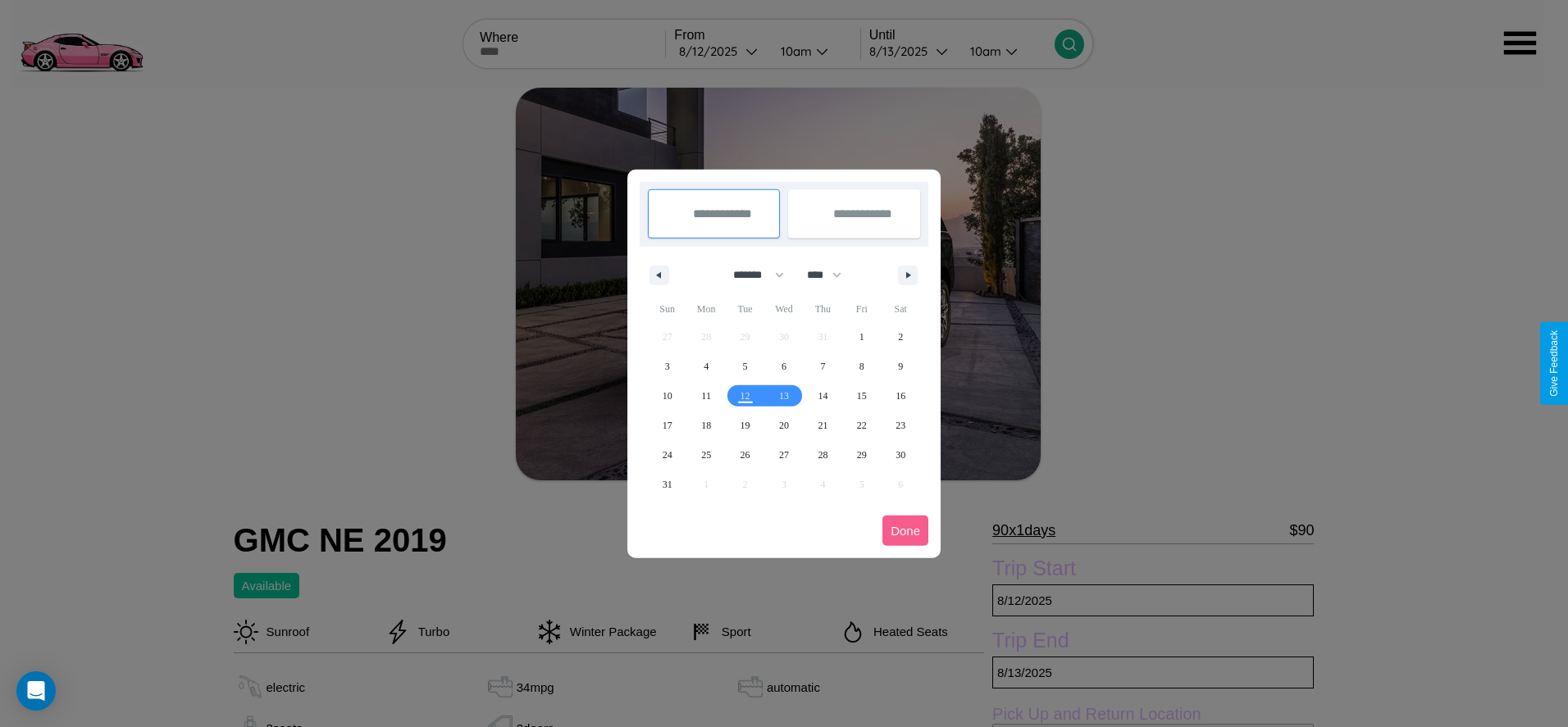
click at [720, 50] on div at bounding box center [784, 363] width 1568 height 727
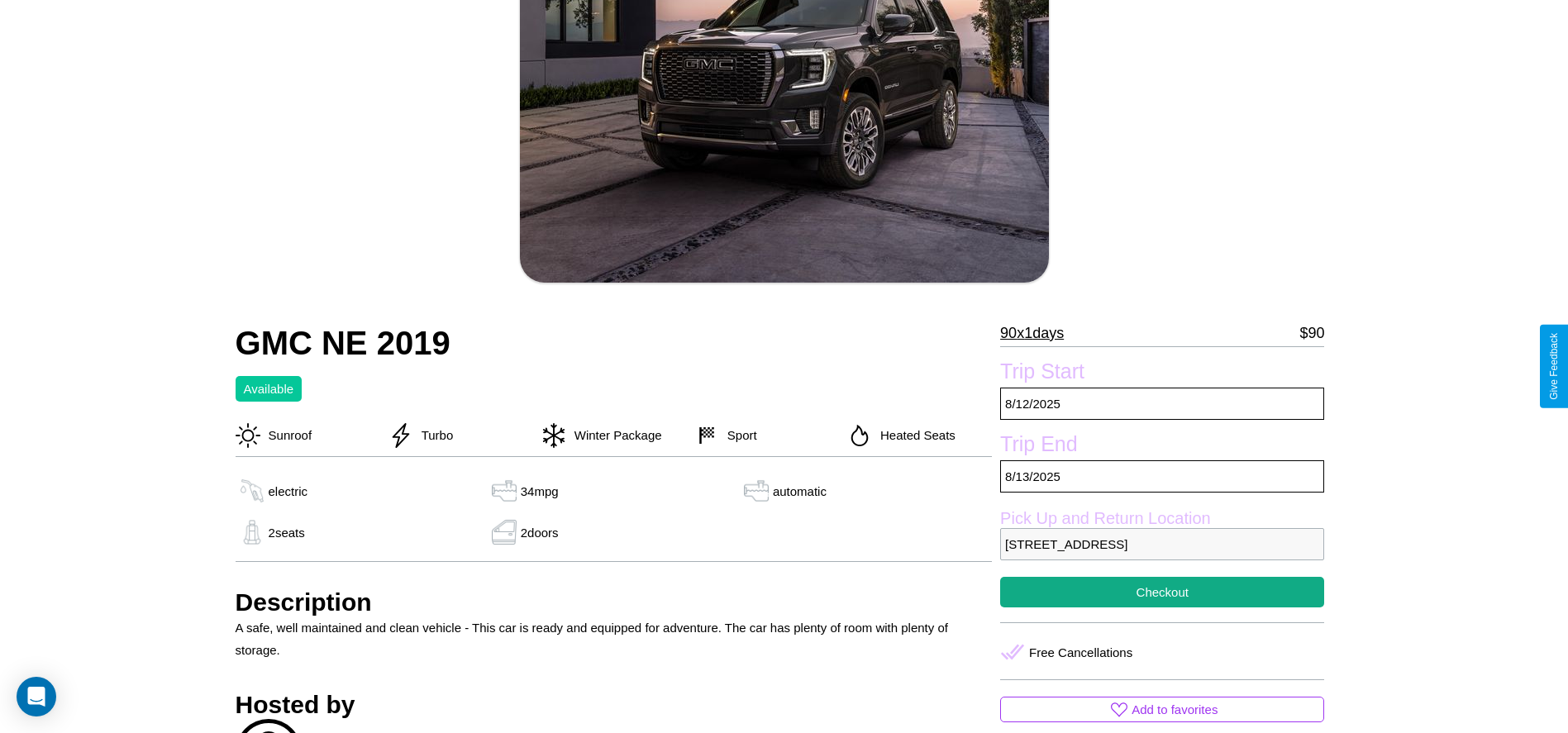
scroll to position [427, 0]
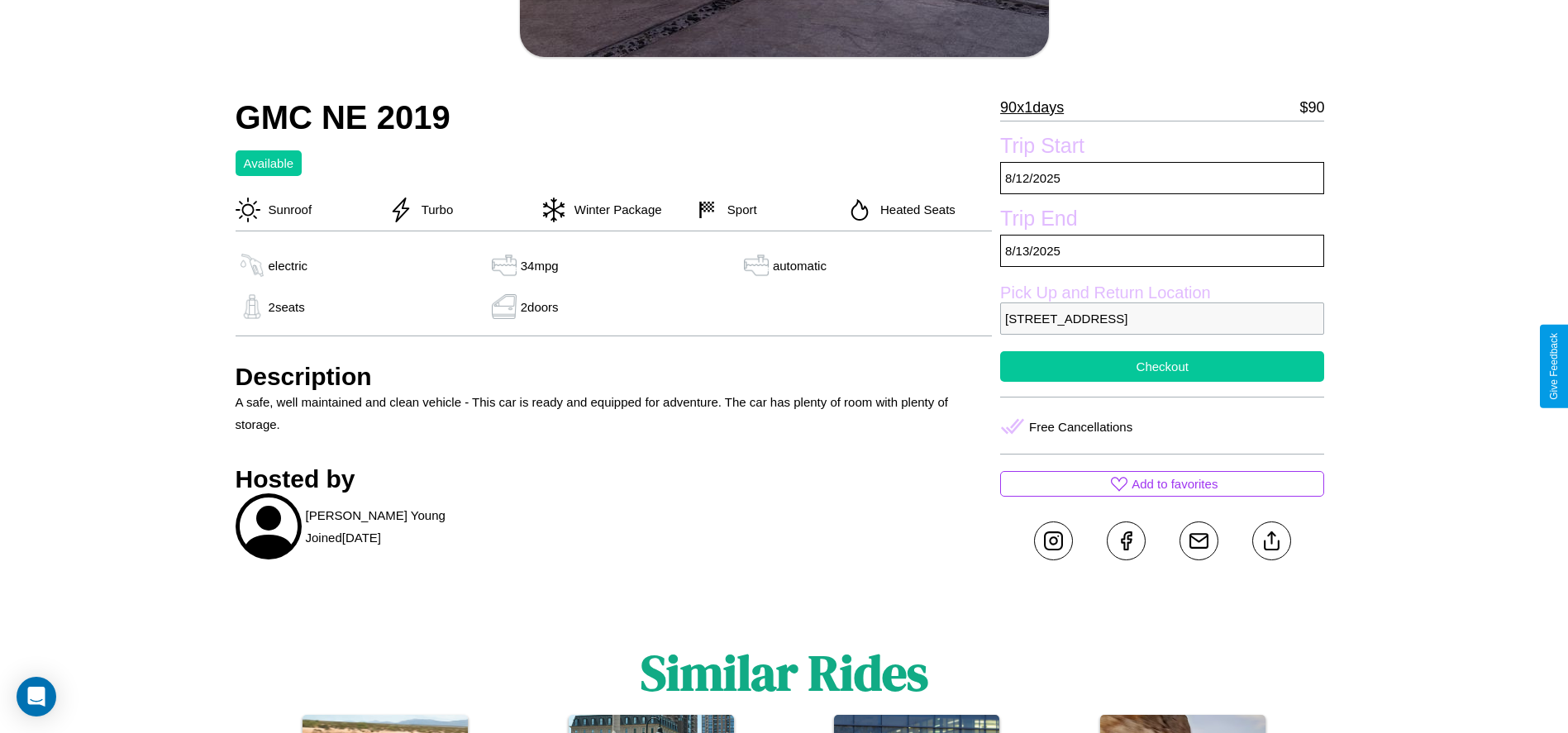
click at [1162, 366] on button "Checkout" at bounding box center [1162, 367] width 324 height 31
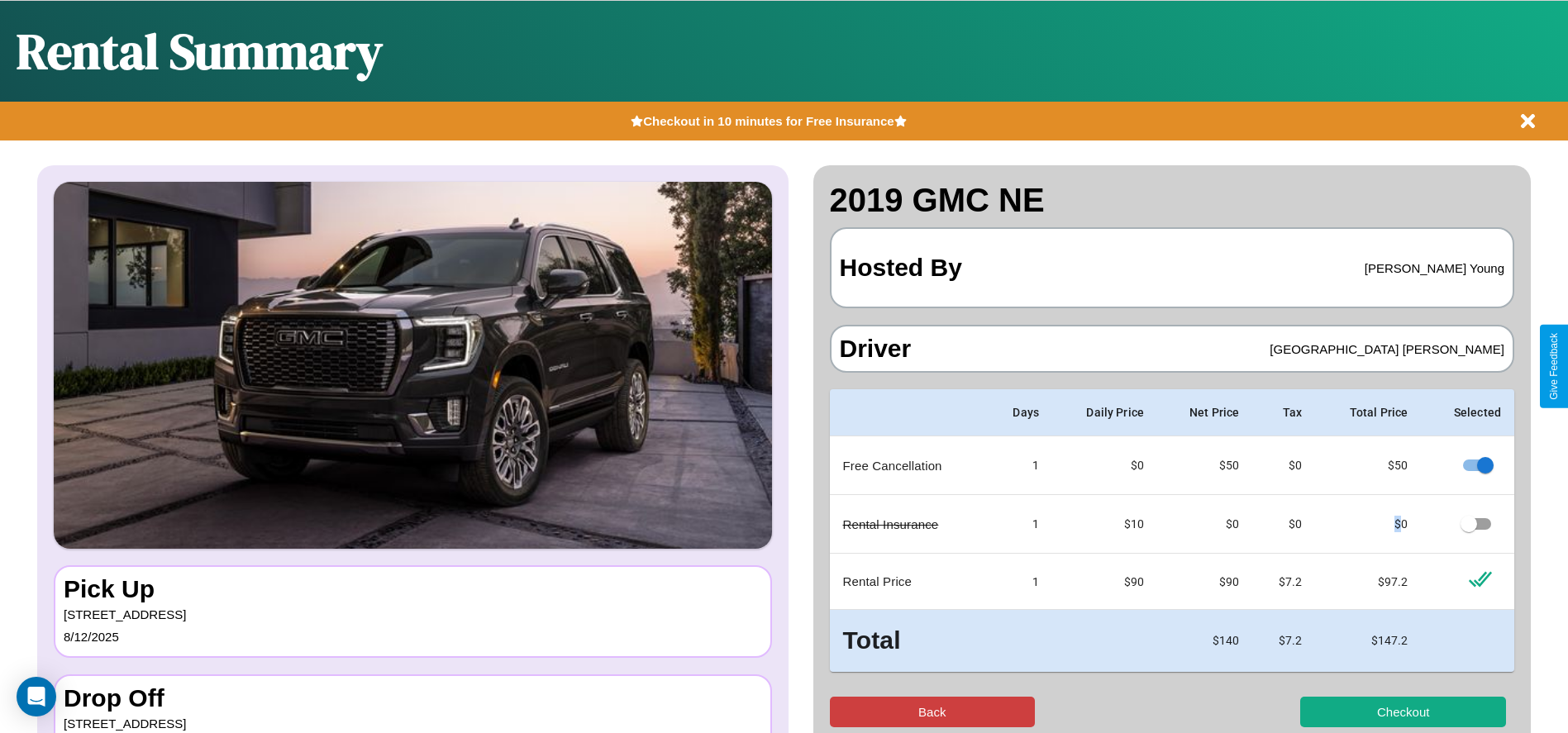
click at [931, 711] on button "Back" at bounding box center [933, 712] width 206 height 31
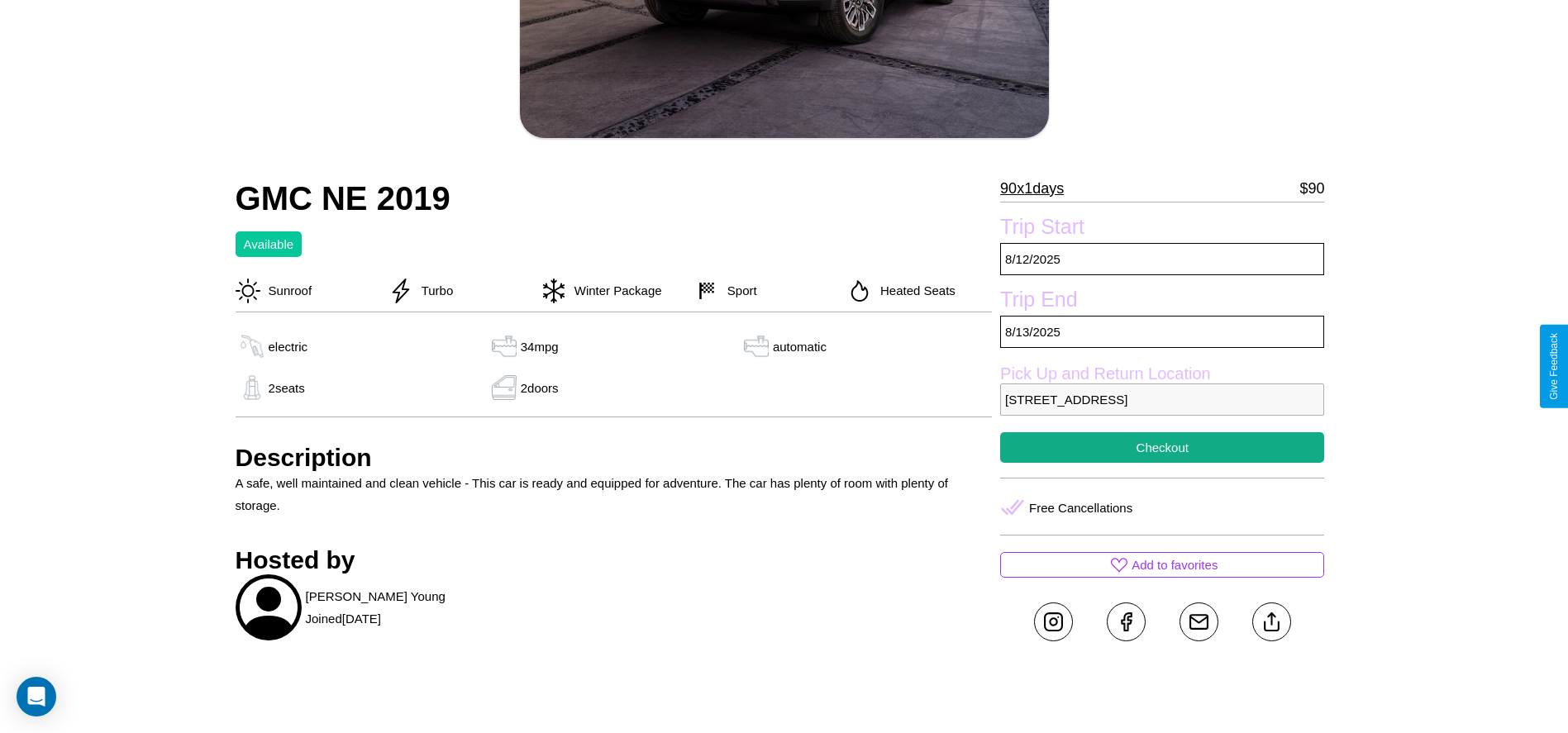
scroll to position [380, 0]
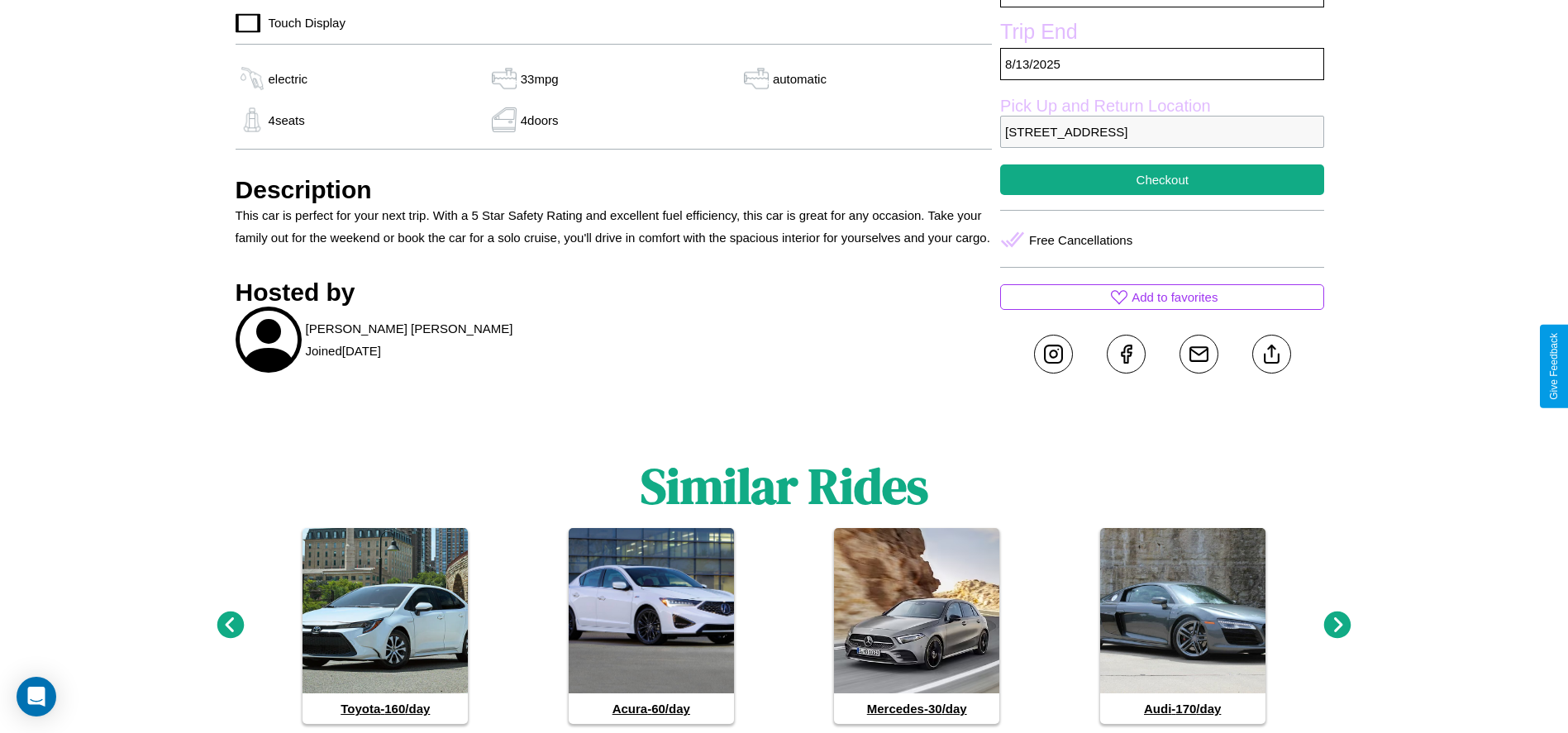
scroll to position [660, 0]
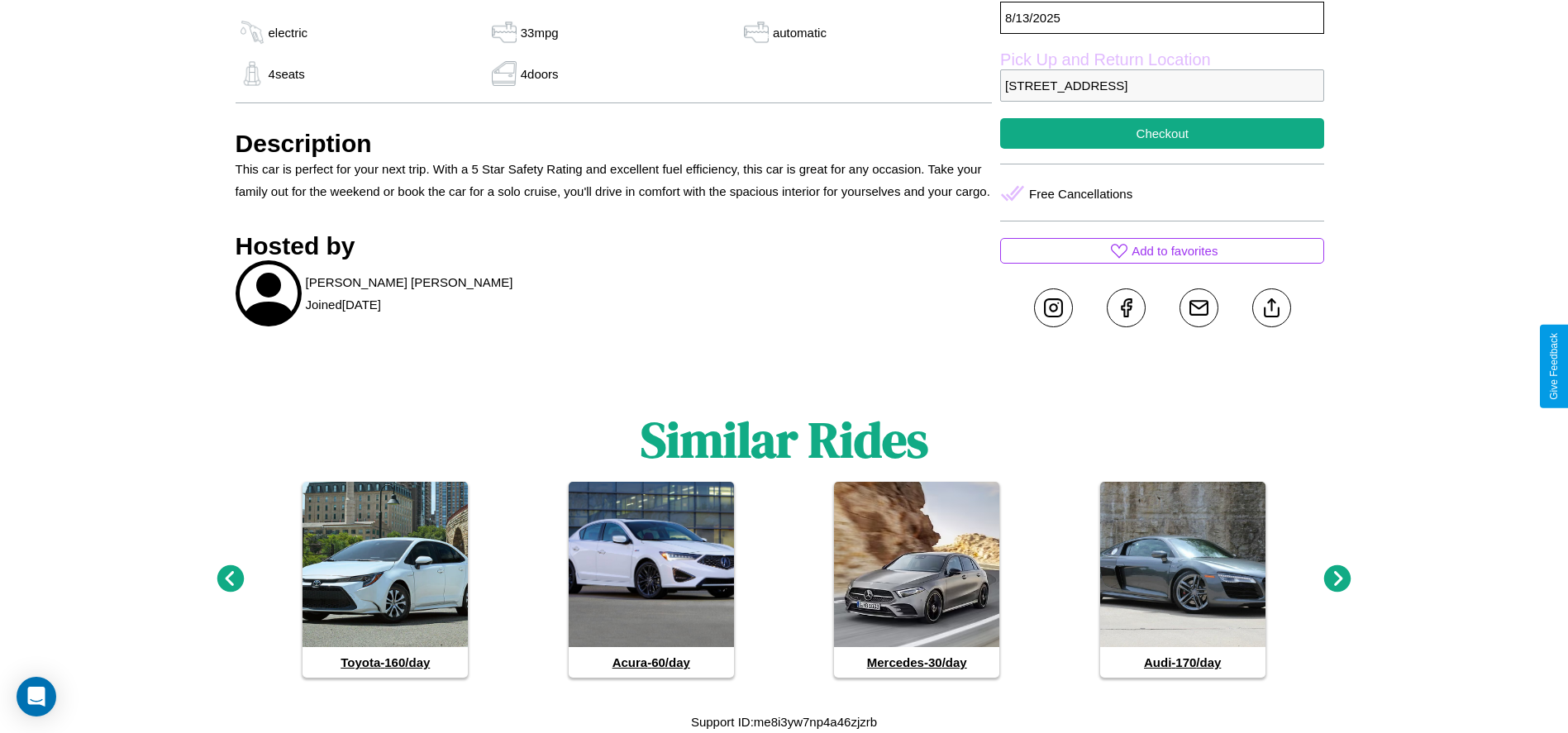
click at [1337, 579] on icon at bounding box center [1338, 579] width 27 height 27
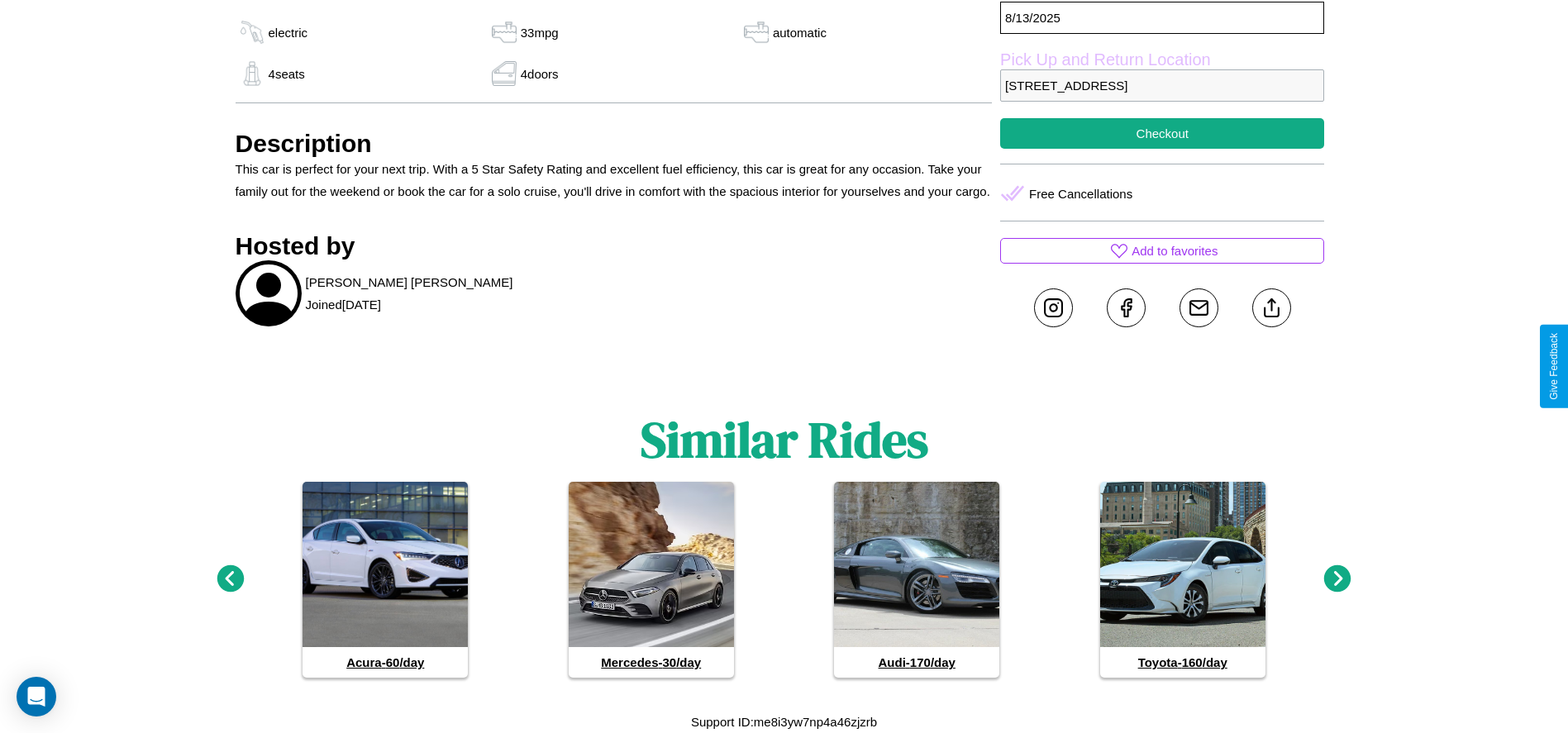
click at [230, 579] on icon at bounding box center [230, 579] width 27 height 27
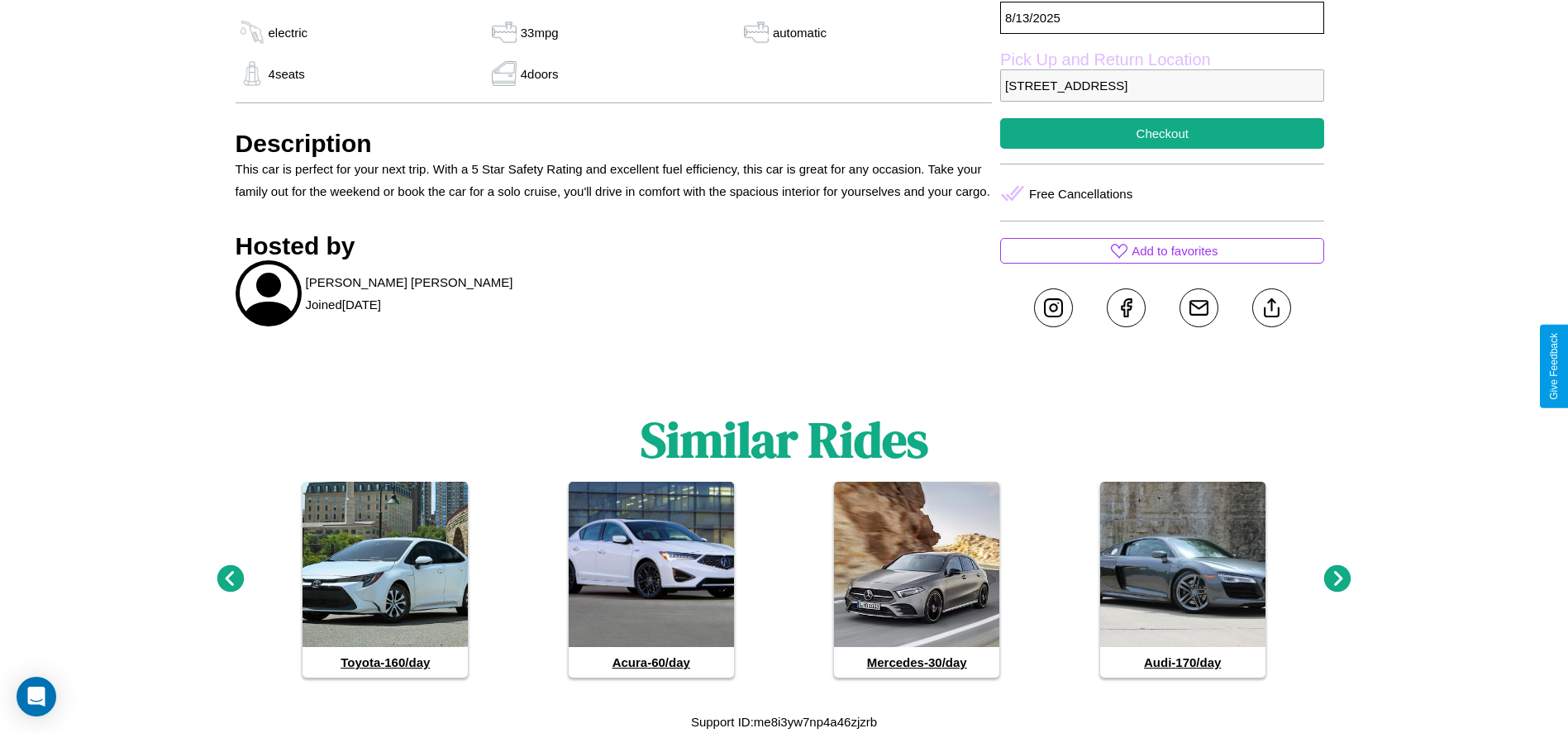
click at [1337, 579] on icon at bounding box center [1338, 579] width 27 height 27
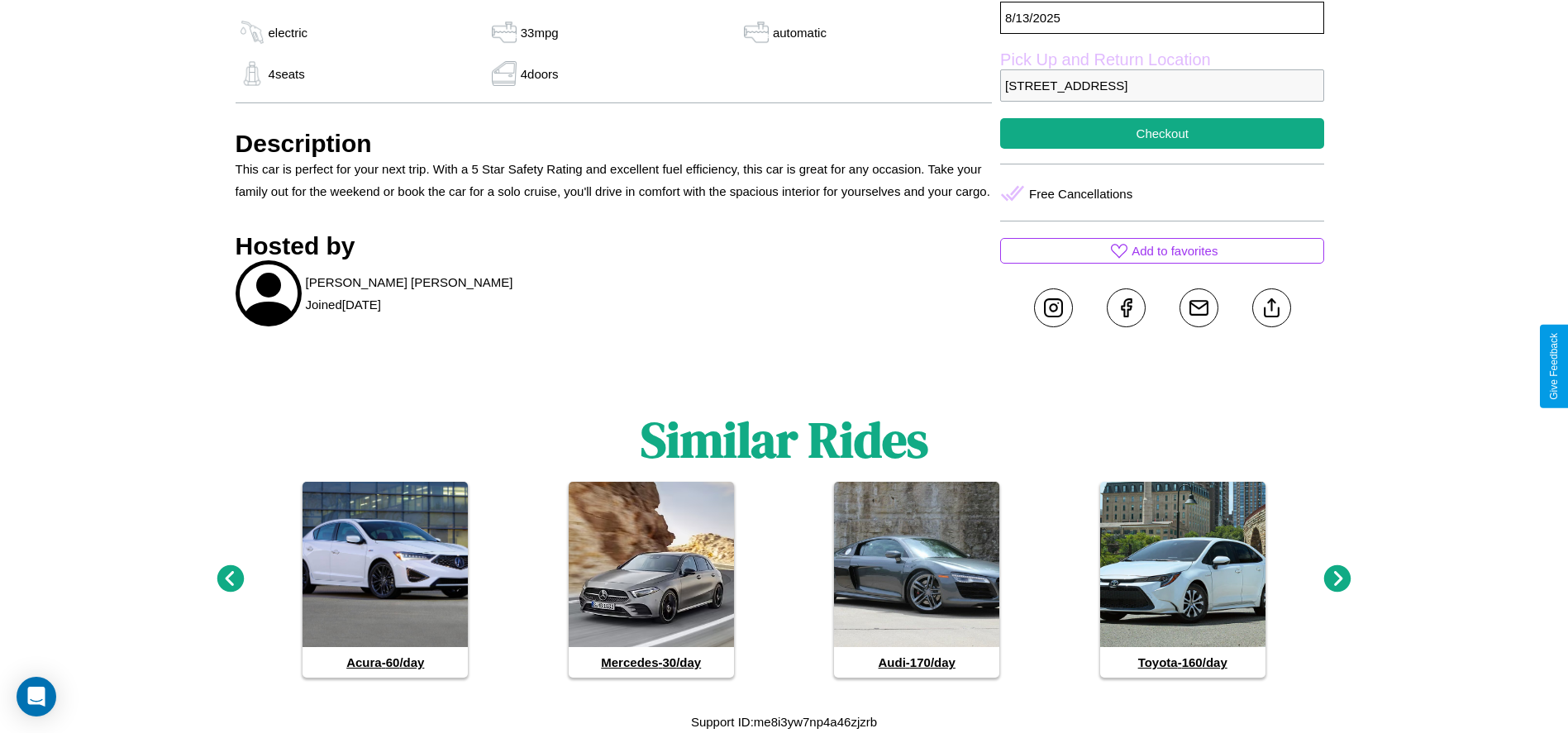
click at [1337, 579] on icon at bounding box center [1338, 579] width 27 height 27
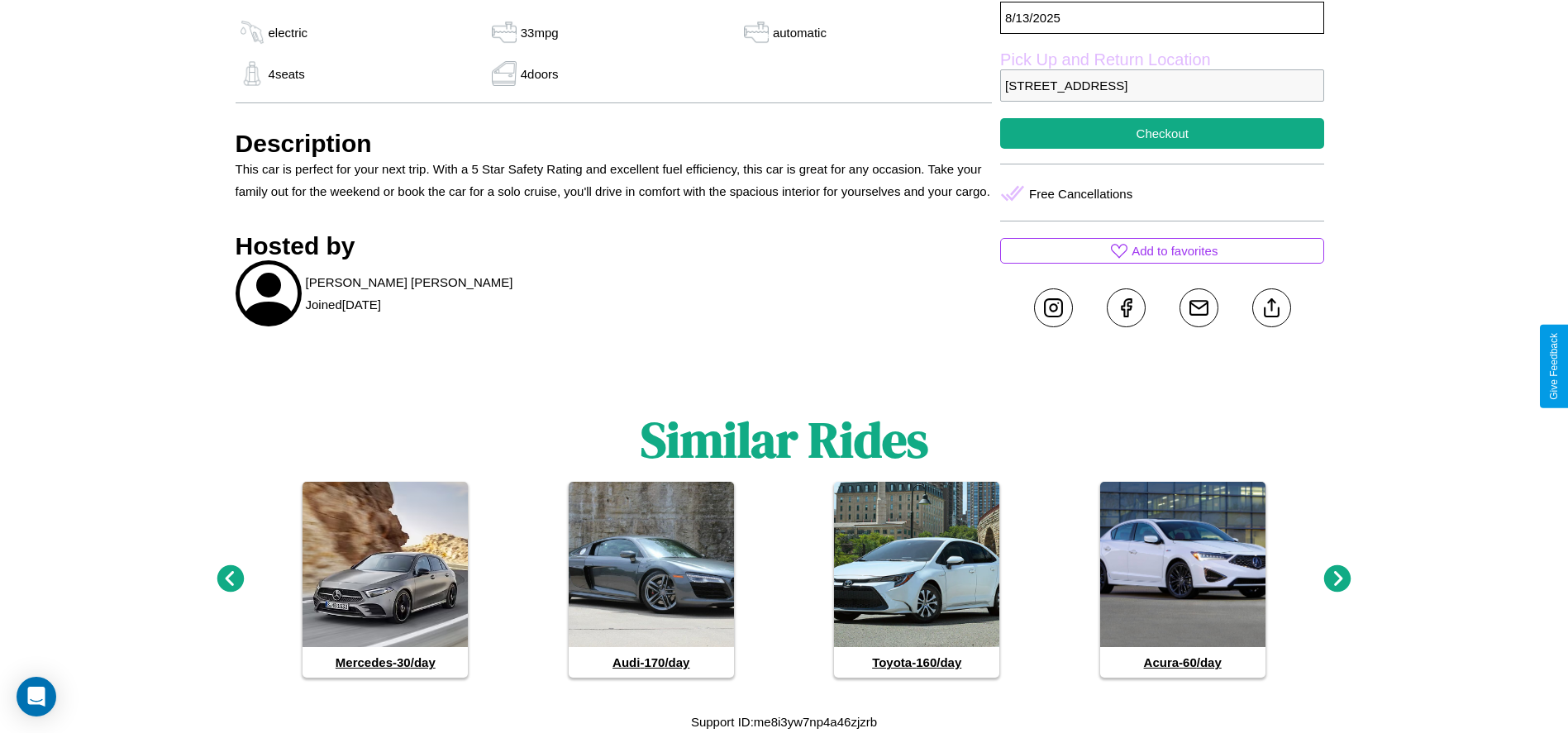
click at [1337, 579] on icon at bounding box center [1338, 579] width 27 height 27
